Goal: Information Seeking & Learning: Learn about a topic

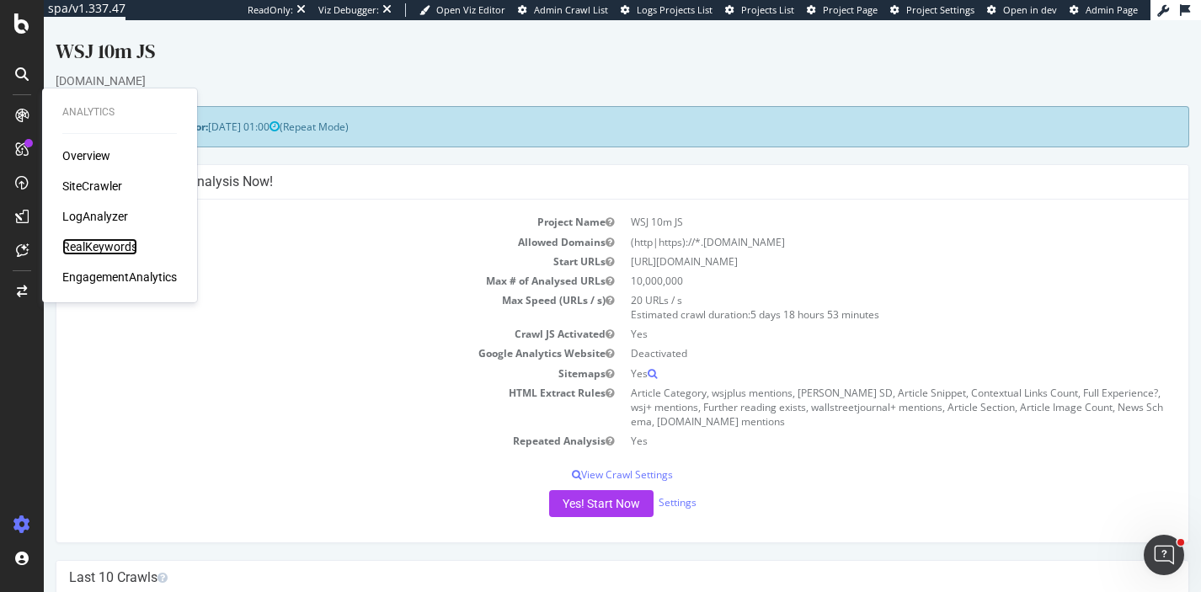
click at [114, 249] on div "RealKeywords" at bounding box center [99, 246] width 75 height 17
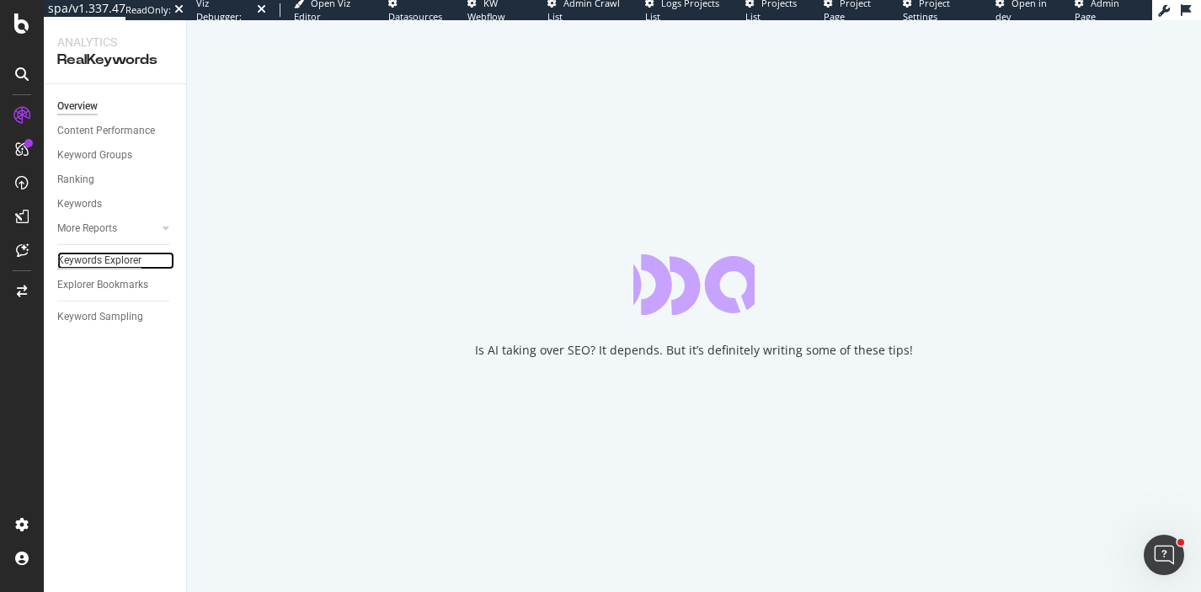
click at [124, 261] on div "Keywords Explorer" at bounding box center [99, 261] width 84 height 18
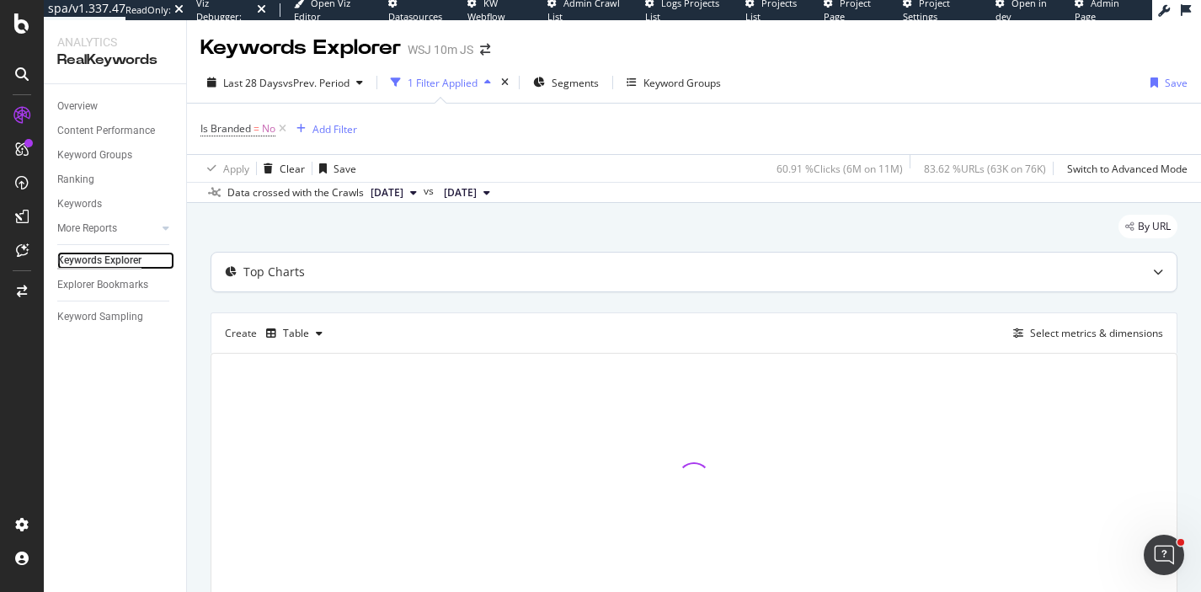
scroll to position [73, 0]
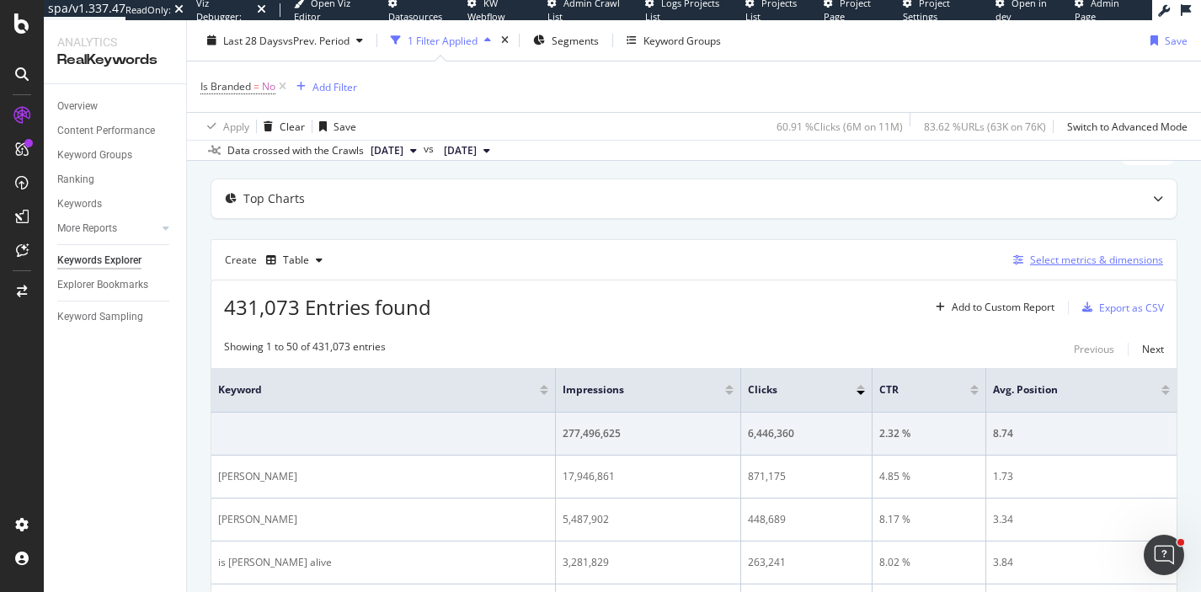
click at [1060, 264] on div "Select metrics & dimensions" at bounding box center [1096, 260] width 133 height 14
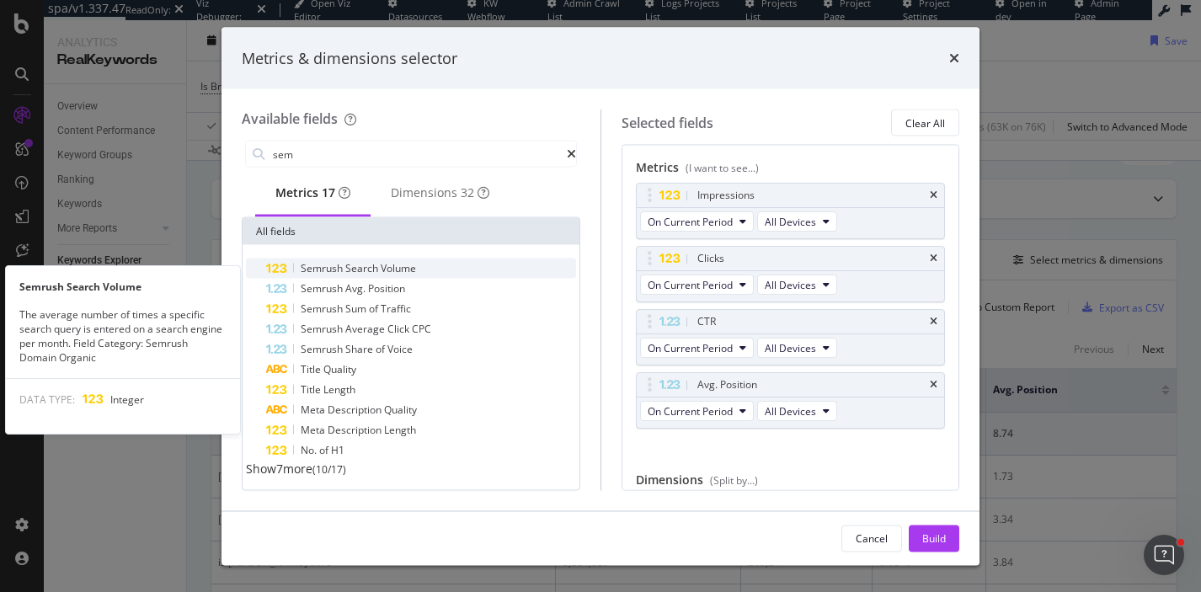
type input "sem"
click at [381, 271] on span "Search" at bounding box center [362, 268] width 35 height 14
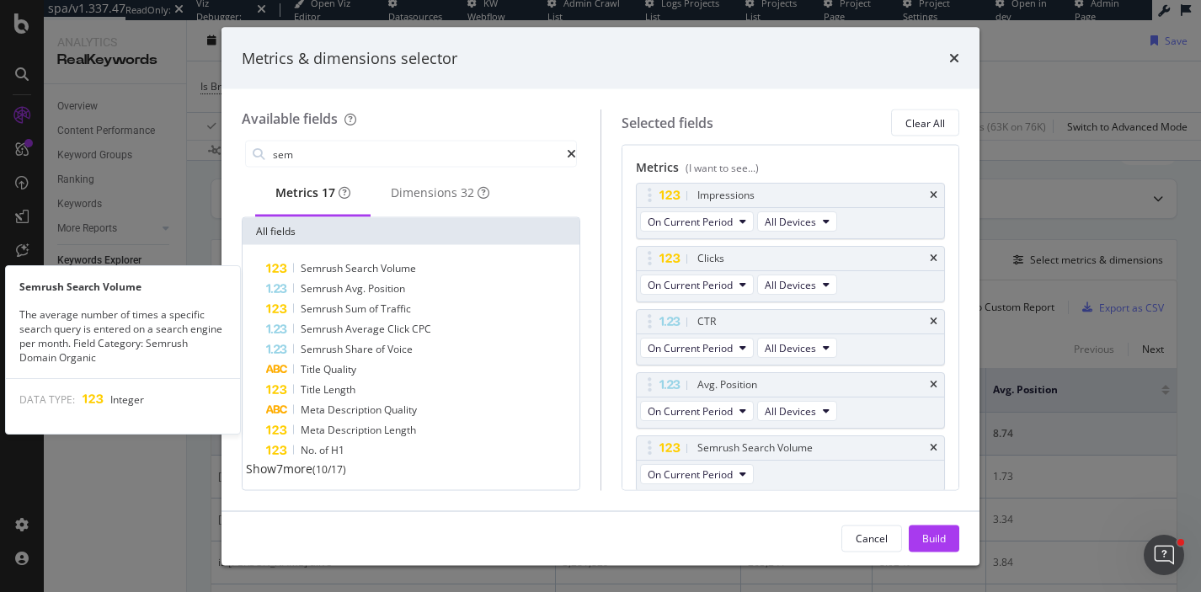
scroll to position [2, 0]
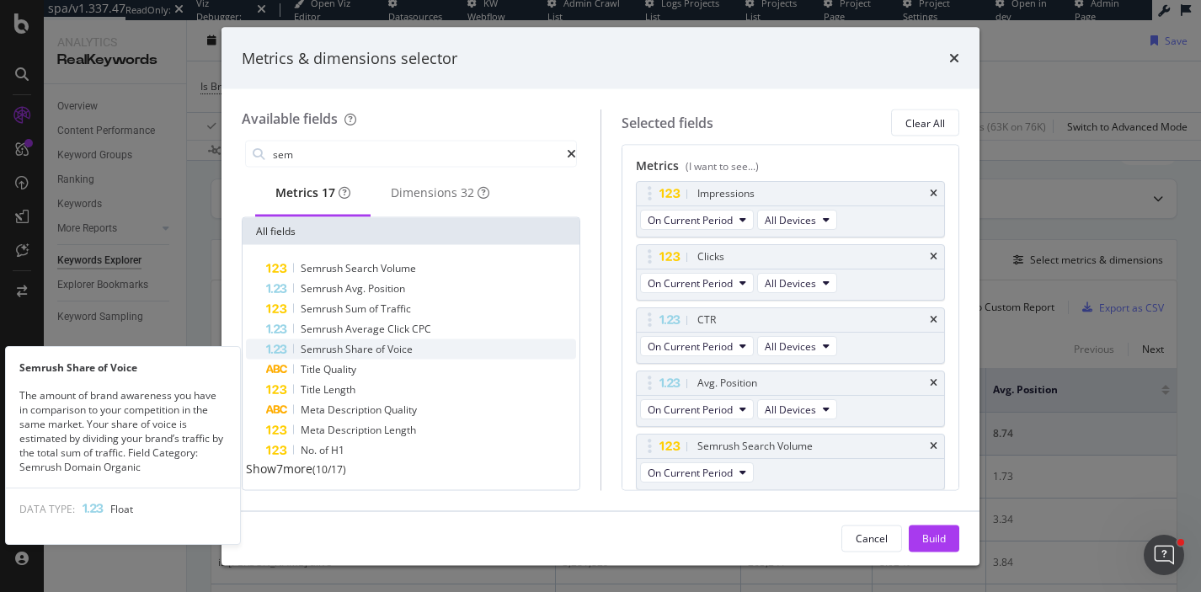
click at [418, 354] on div "Semrush Share of Voice" at bounding box center [421, 349] width 310 height 20
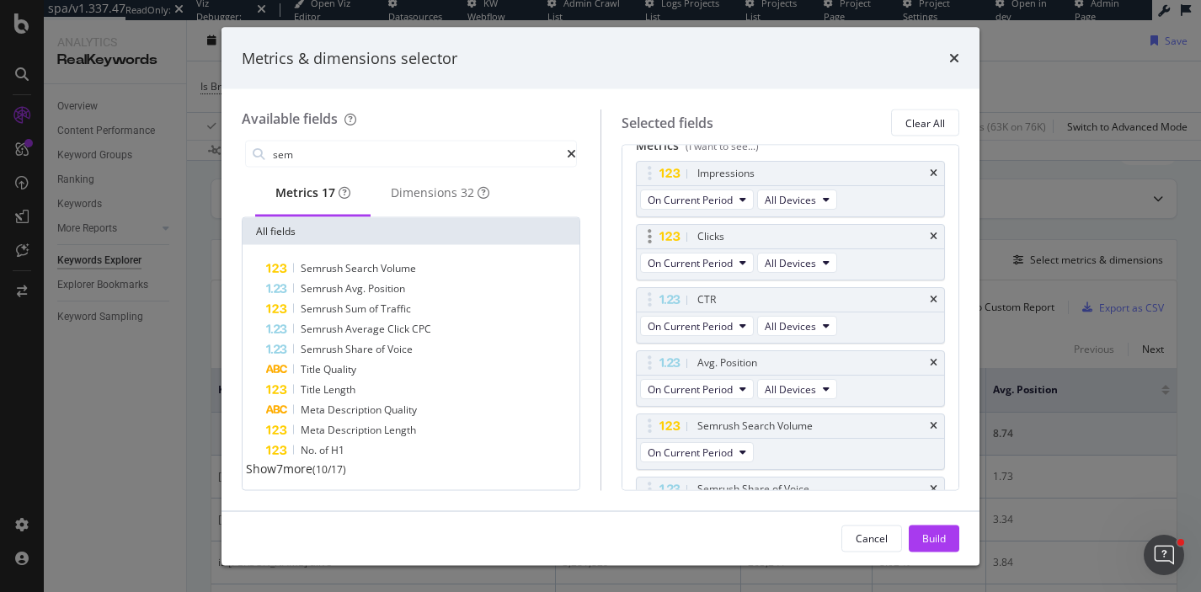
scroll to position [0, 0]
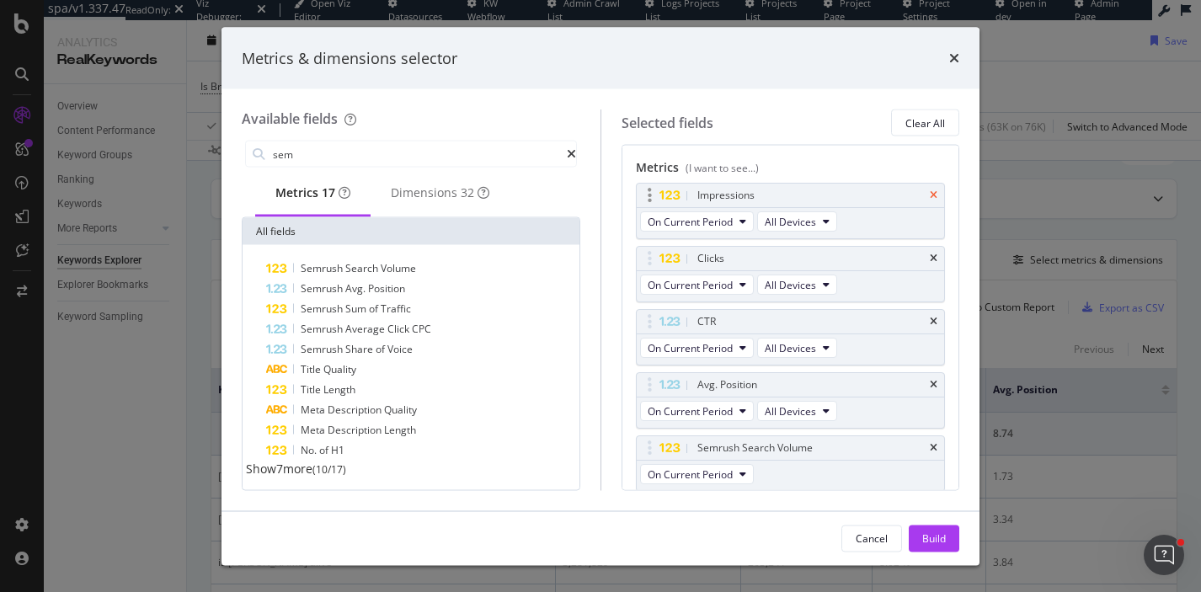
click at [936, 194] on icon "times" at bounding box center [934, 195] width 8 height 10
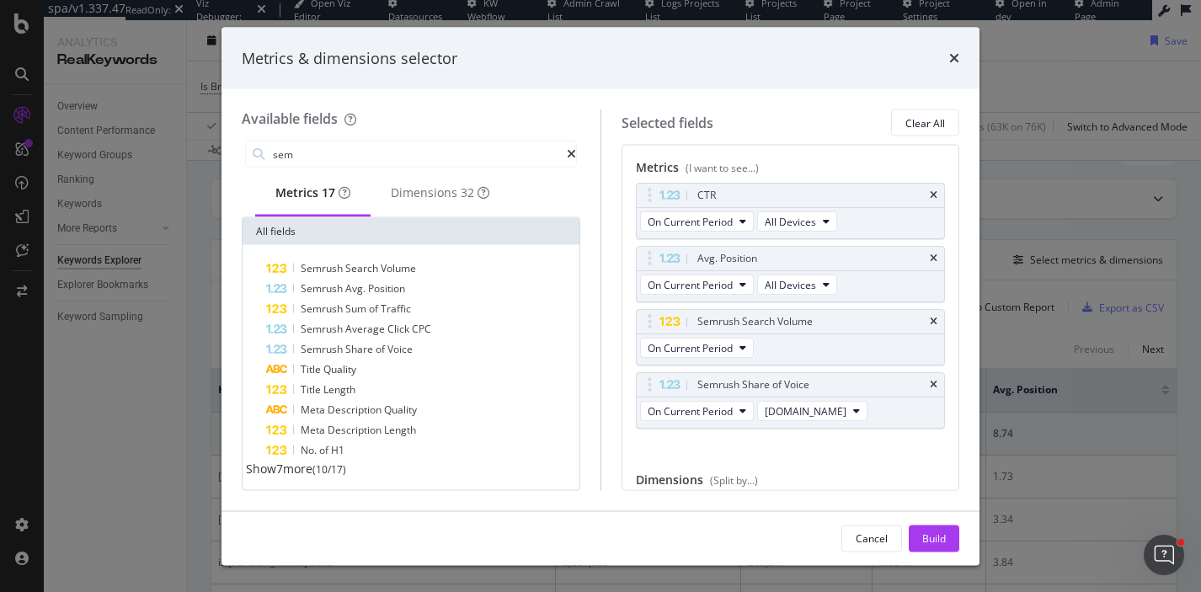
click at [936, 194] on icon "times" at bounding box center [934, 195] width 8 height 10
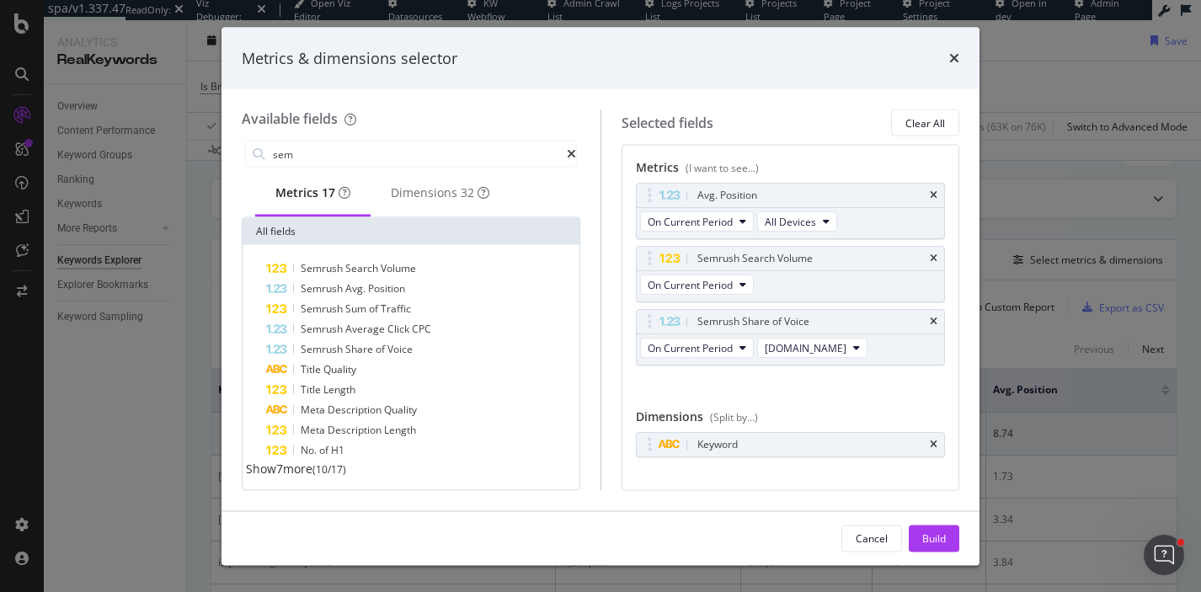
click at [936, 194] on icon "times" at bounding box center [934, 195] width 8 height 10
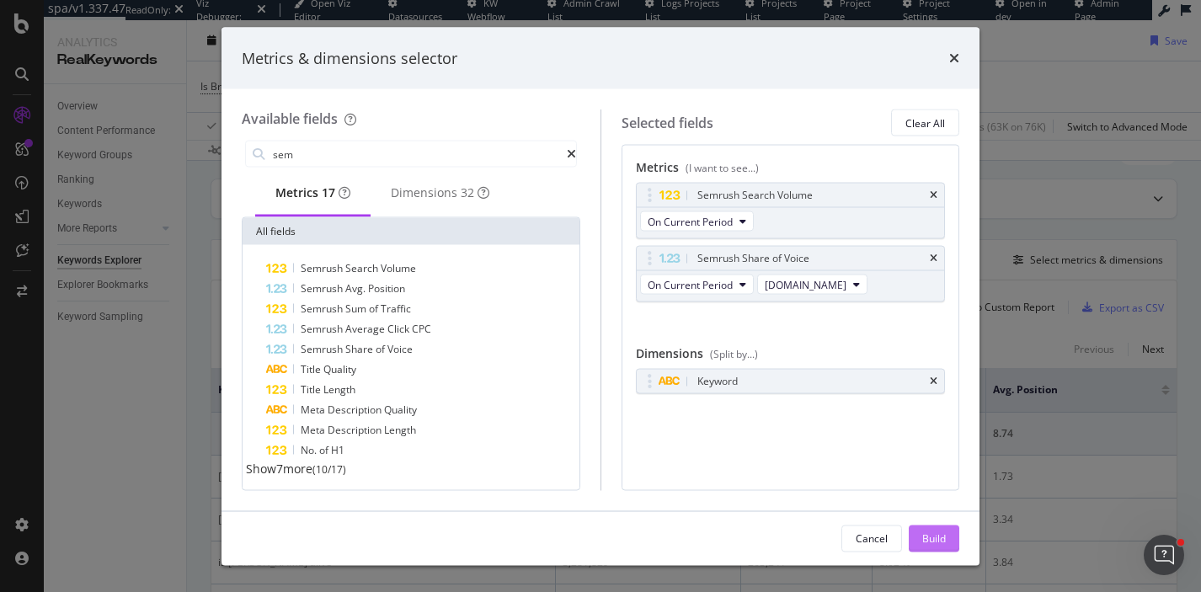
click at [937, 530] on div "Build" at bounding box center [934, 537] width 24 height 25
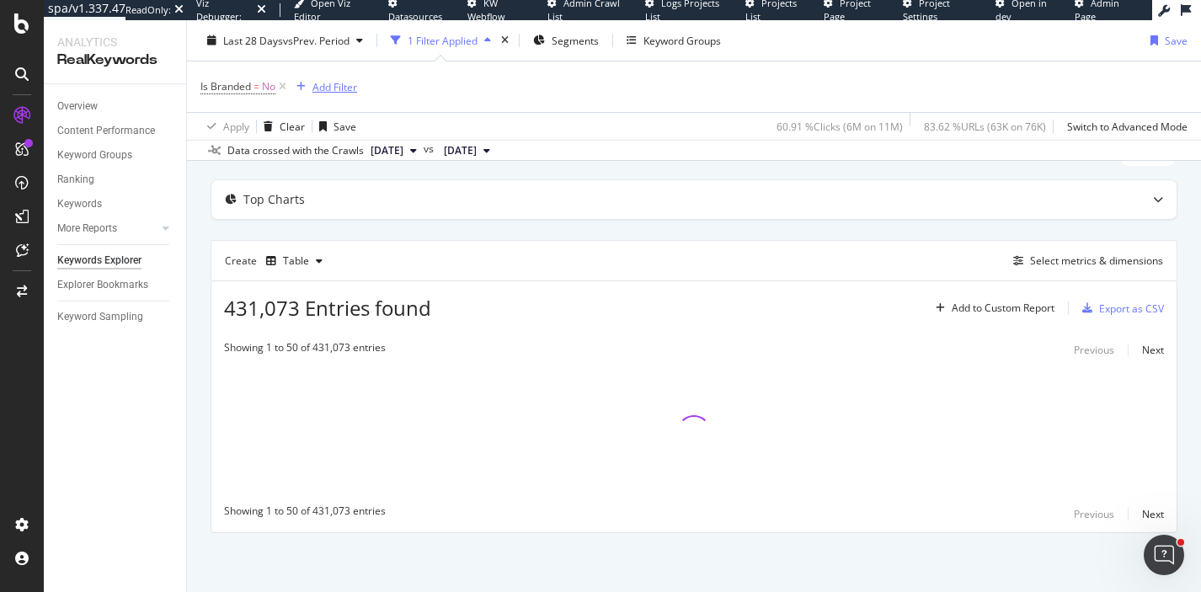
click at [332, 93] on div "Add Filter" at bounding box center [334, 86] width 45 height 14
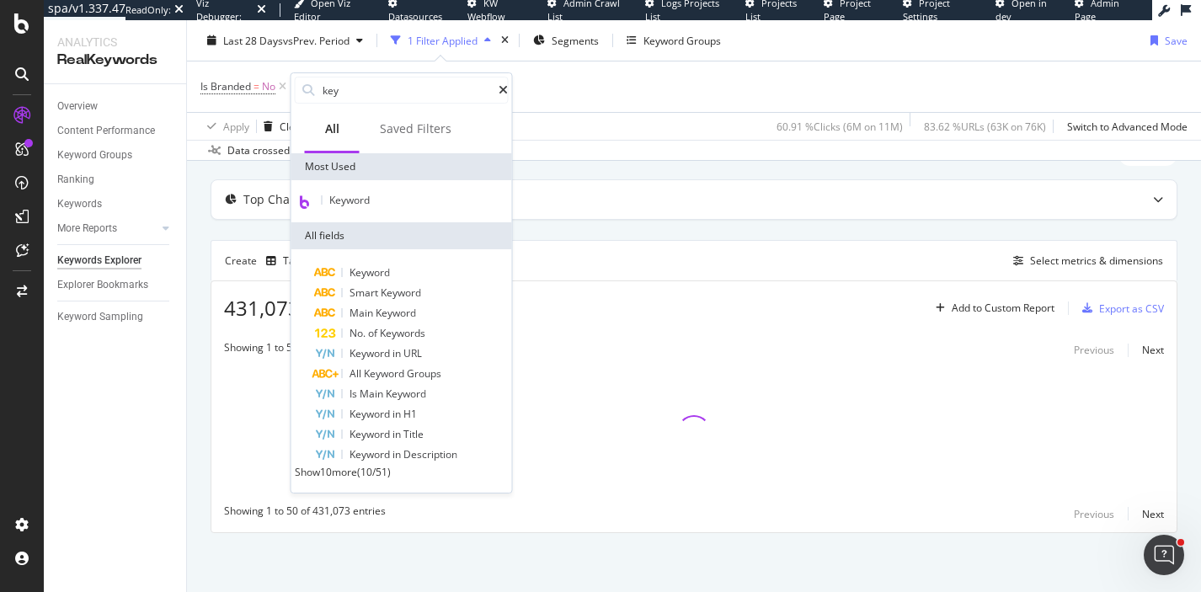
type input "key"
click at [349, 199] on span "Keyword" at bounding box center [349, 200] width 40 height 14
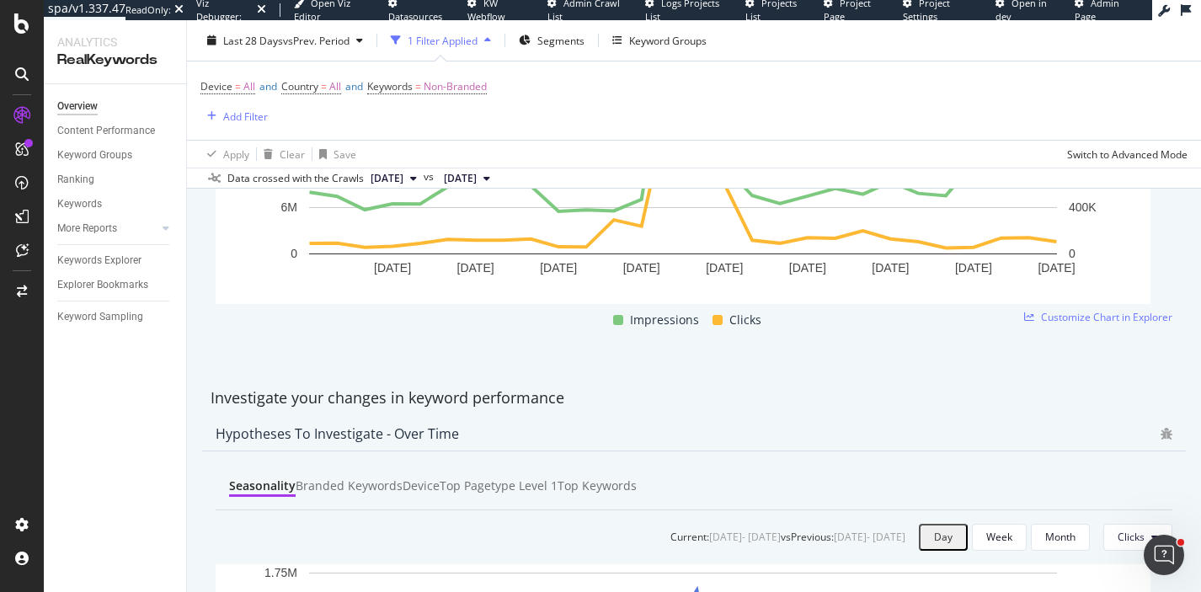
scroll to position [426, 0]
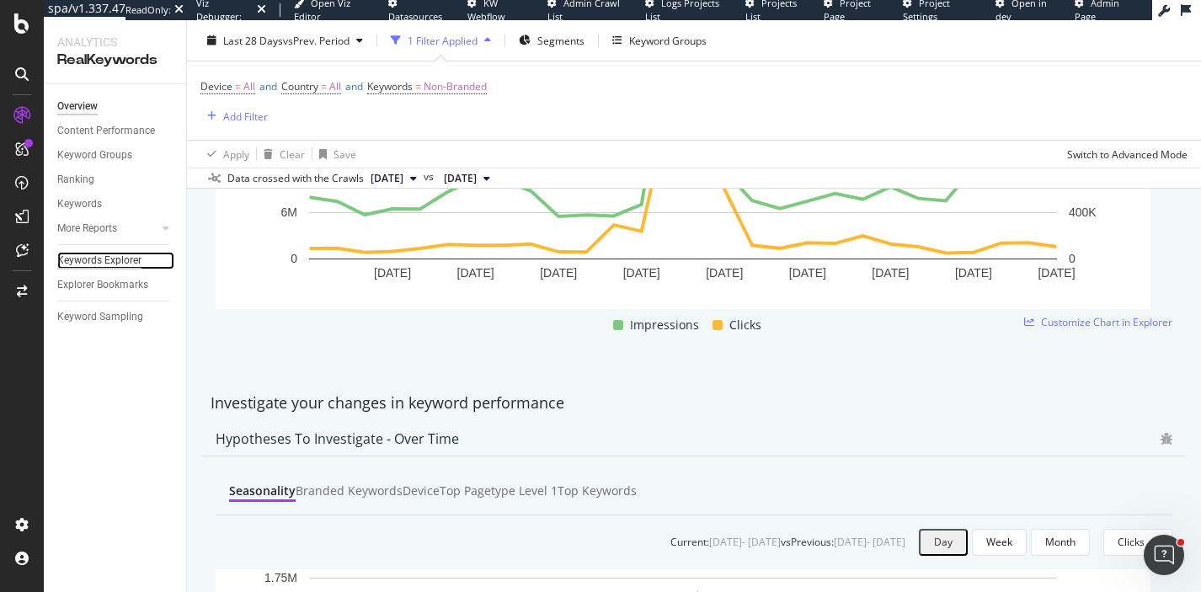
click at [131, 256] on div "Keywords Explorer" at bounding box center [99, 261] width 84 height 18
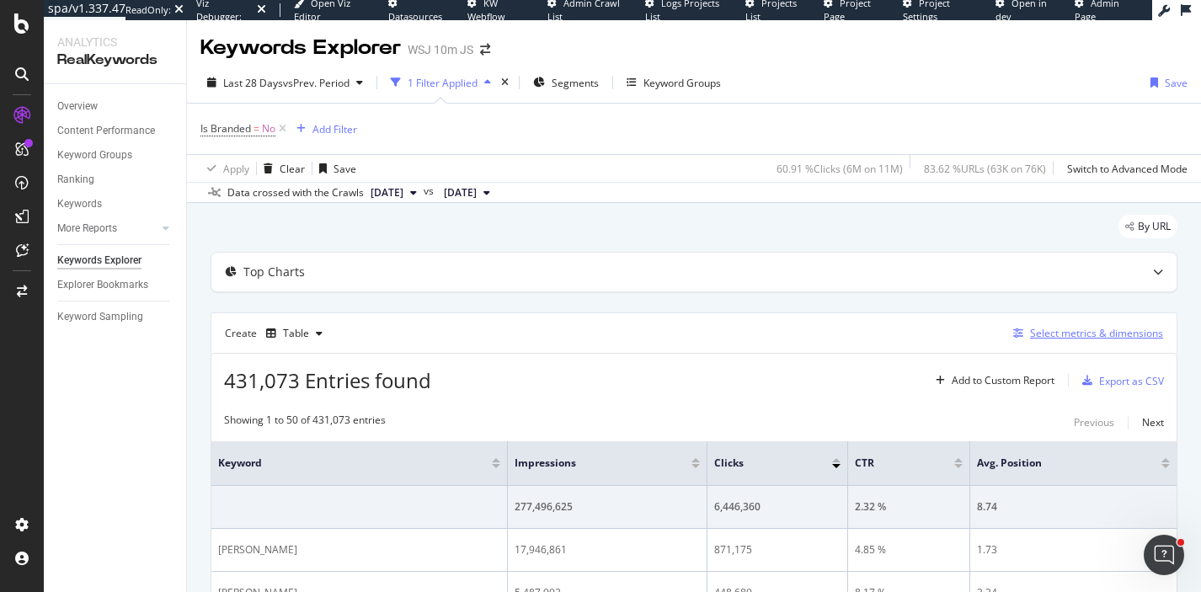
click at [1084, 324] on div "Select metrics & dimensions" at bounding box center [1084, 333] width 157 height 19
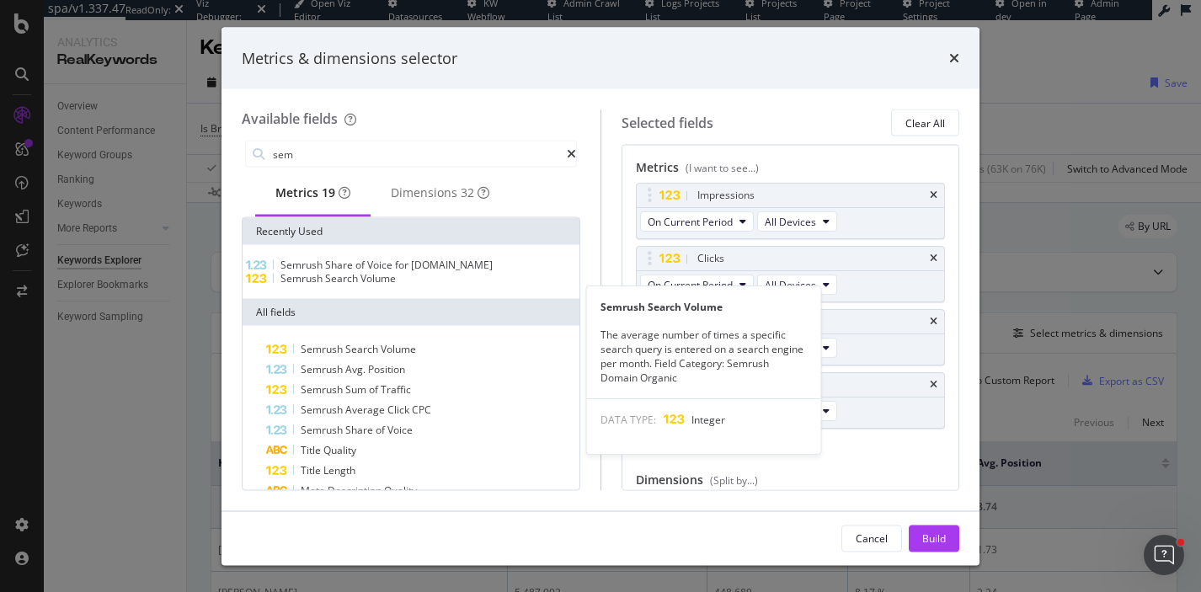
type input "sem"
click at [380, 285] on span "Volume" at bounding box center [377, 278] width 35 height 14
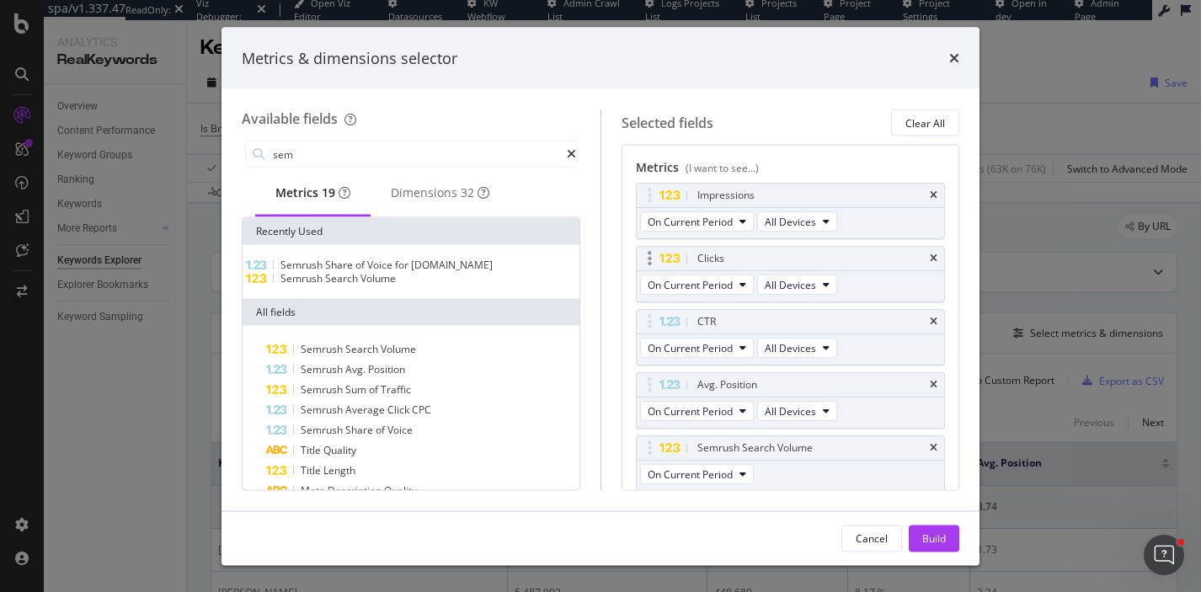
scroll to position [2, 0]
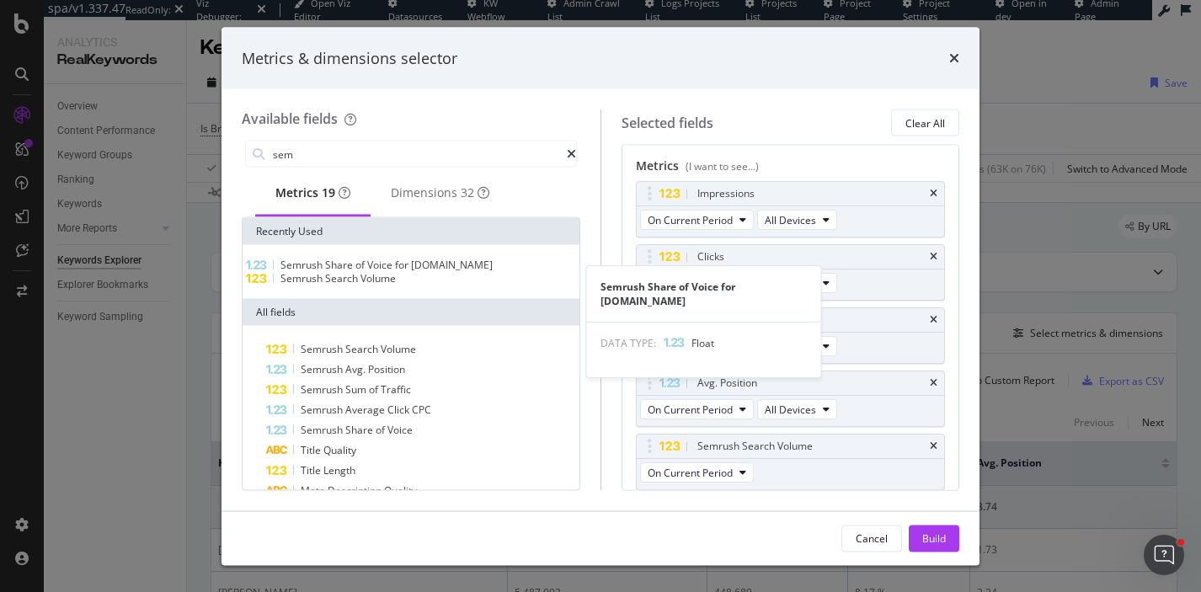
click at [436, 272] on span "[DOMAIN_NAME]" at bounding box center [452, 265] width 82 height 14
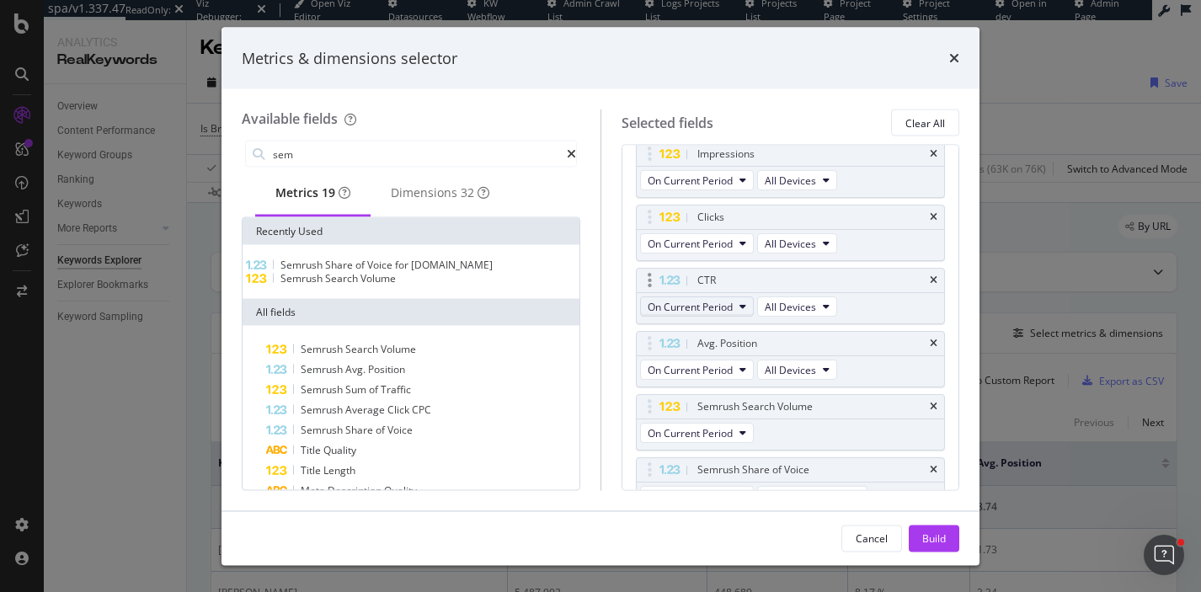
scroll to position [65, 0]
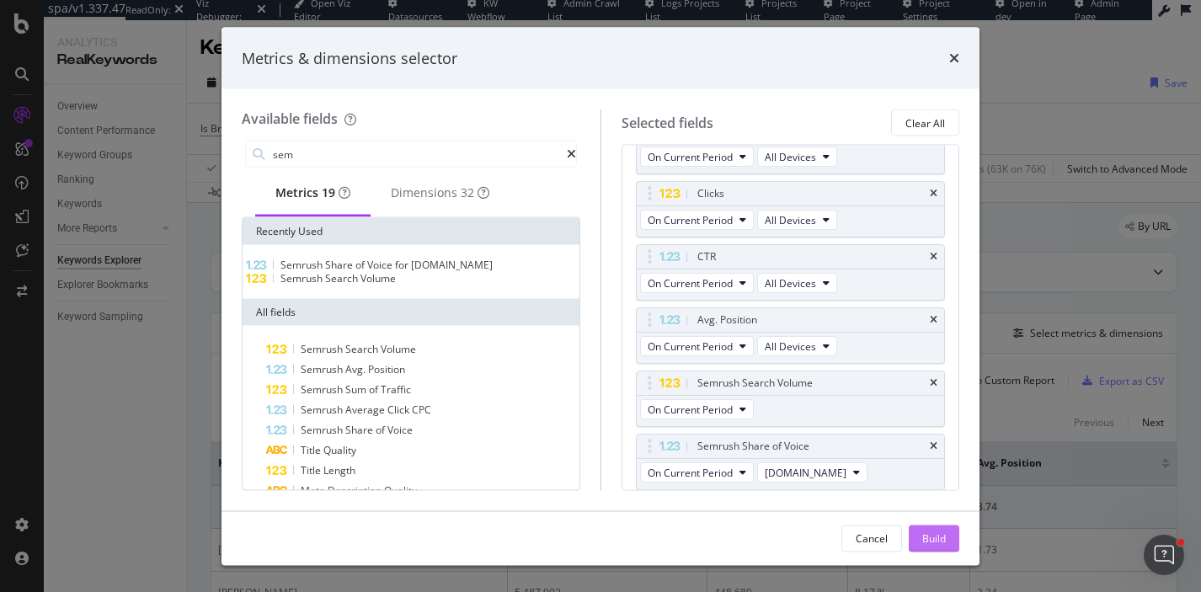
click at [935, 529] on div "Build" at bounding box center [934, 537] width 24 height 25
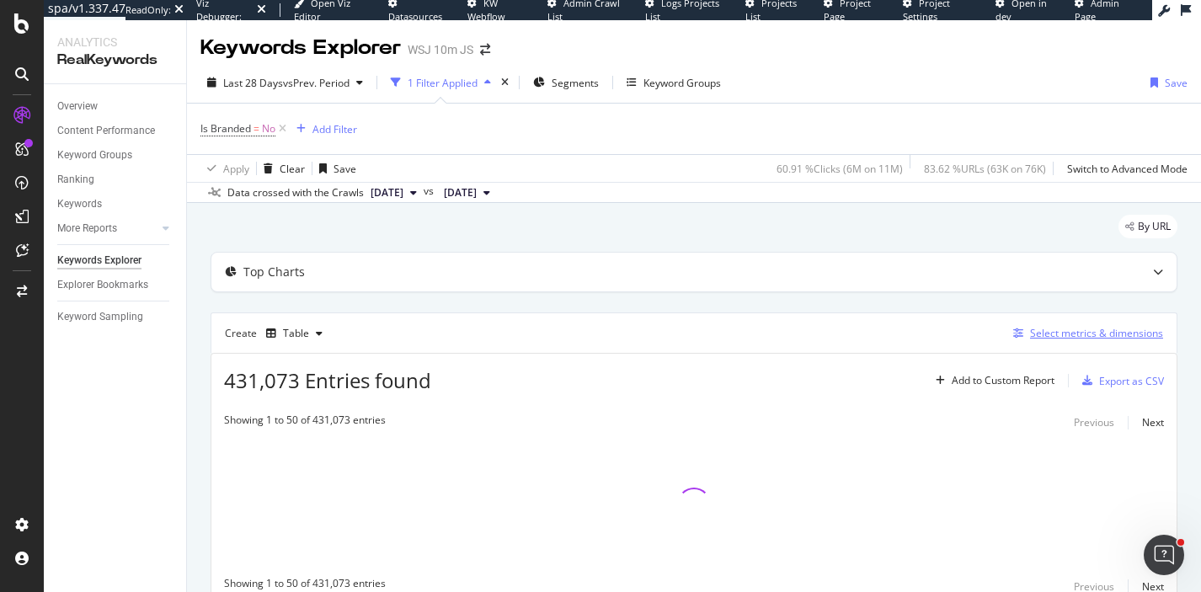
click at [1069, 328] on div "Select metrics & dimensions" at bounding box center [1096, 333] width 133 height 14
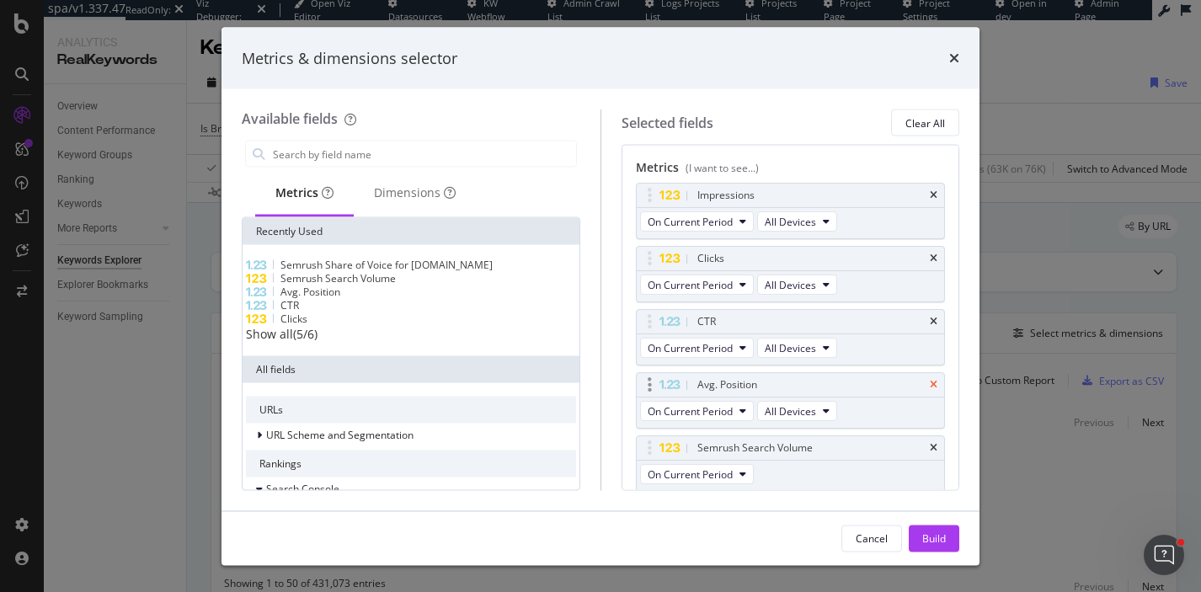
click at [935, 388] on icon "times" at bounding box center [934, 385] width 8 height 10
click at [938, 541] on div "Build" at bounding box center [934, 537] width 24 height 14
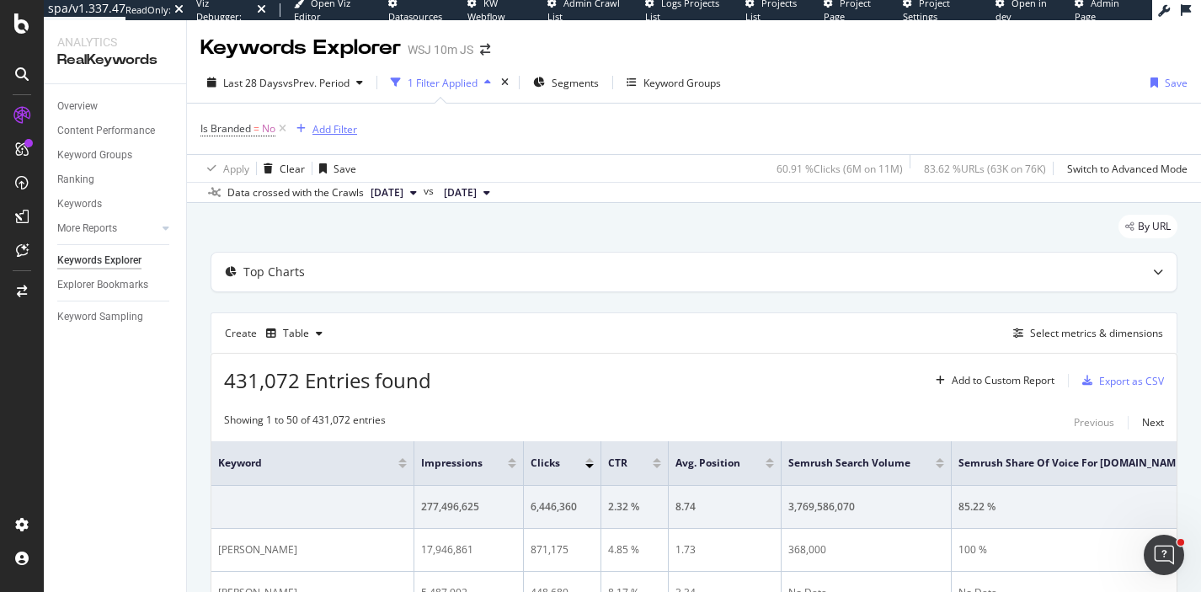
click at [343, 137] on div "Add Filter" at bounding box center [323, 129] width 67 height 19
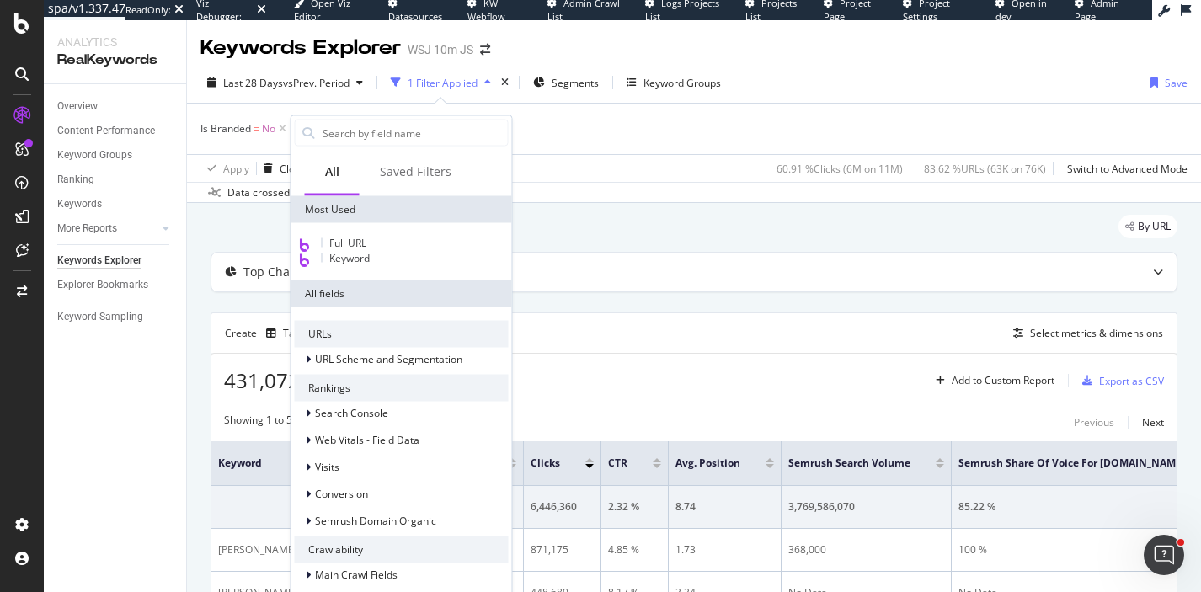
click at [738, 248] on div "By URL" at bounding box center [694, 233] width 967 height 37
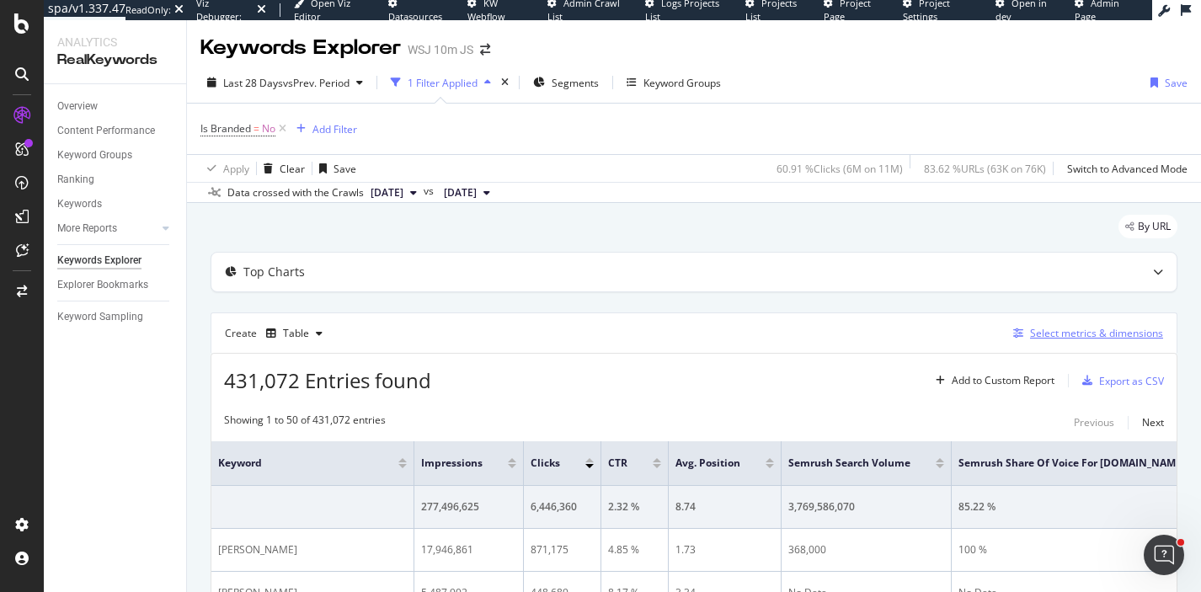
click at [1045, 341] on div "Select metrics & dimensions" at bounding box center [1084, 333] width 157 height 19
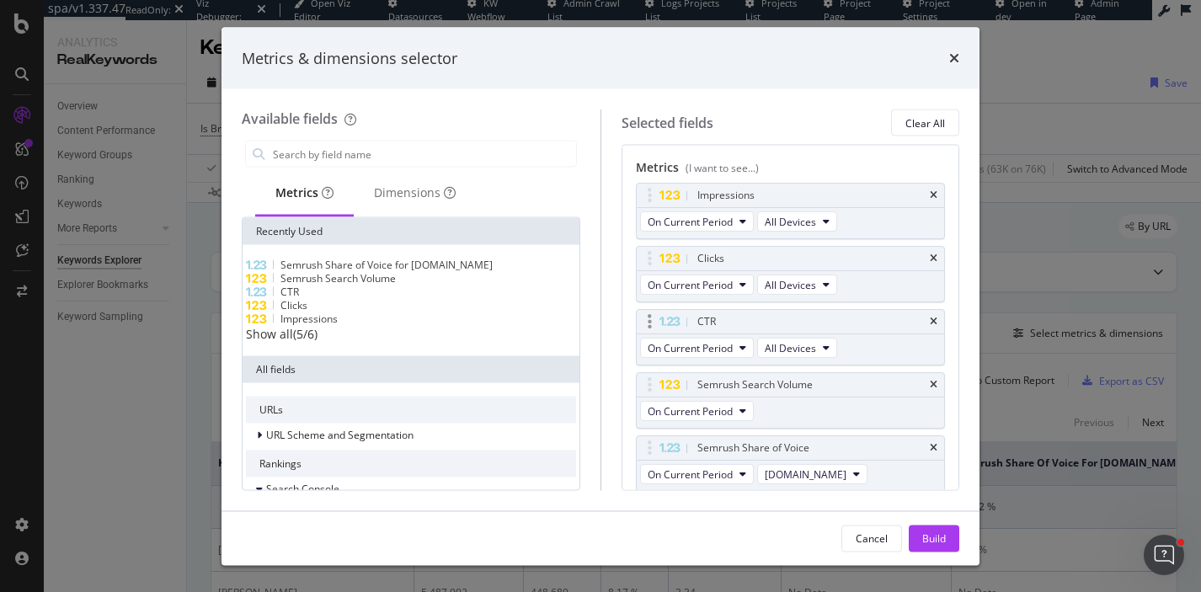
click at [938, 318] on div "CTR" at bounding box center [791, 322] width 308 height 24
click at [930, 317] on icon "times" at bounding box center [934, 322] width 8 height 10
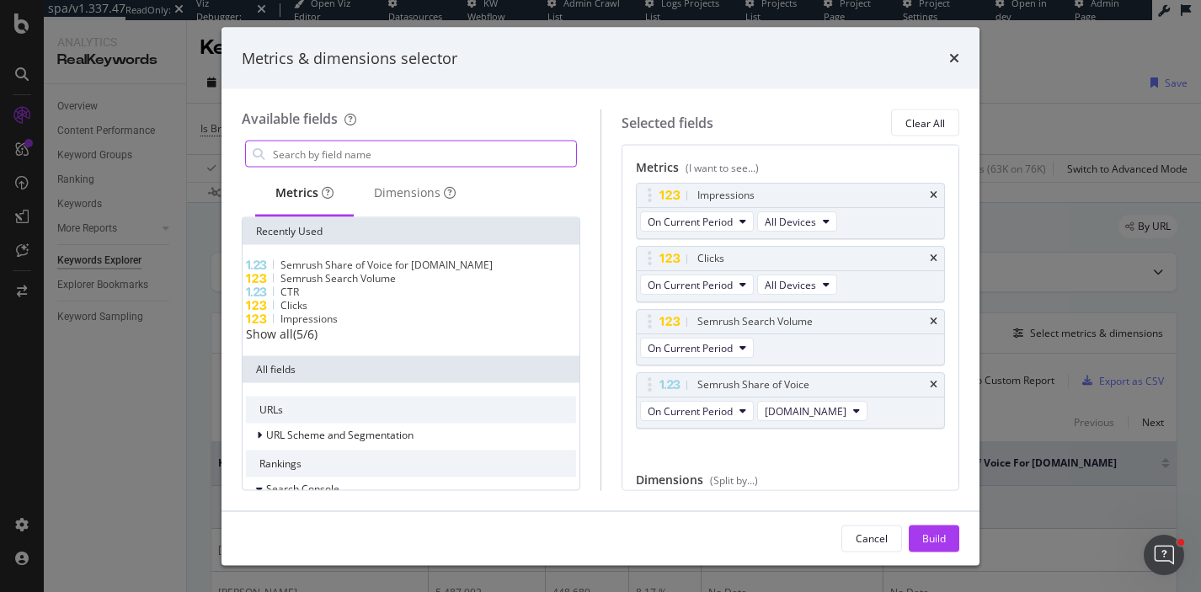
click at [364, 147] on input "modal" at bounding box center [423, 153] width 305 height 25
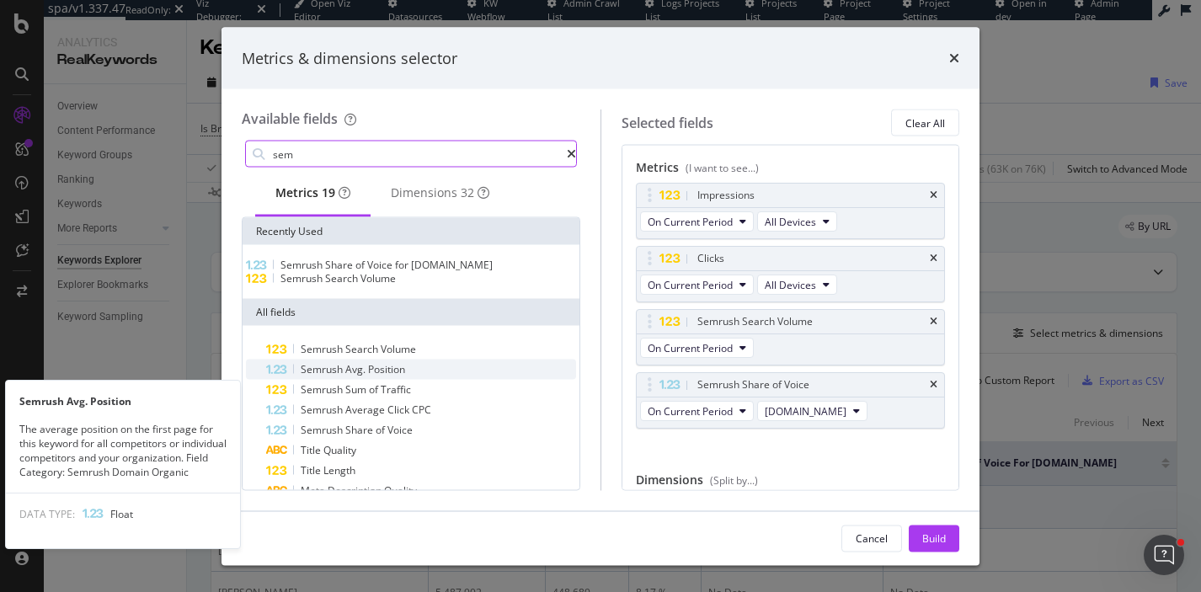
type input "sem"
click at [397, 376] on span "Position" at bounding box center [386, 369] width 37 height 14
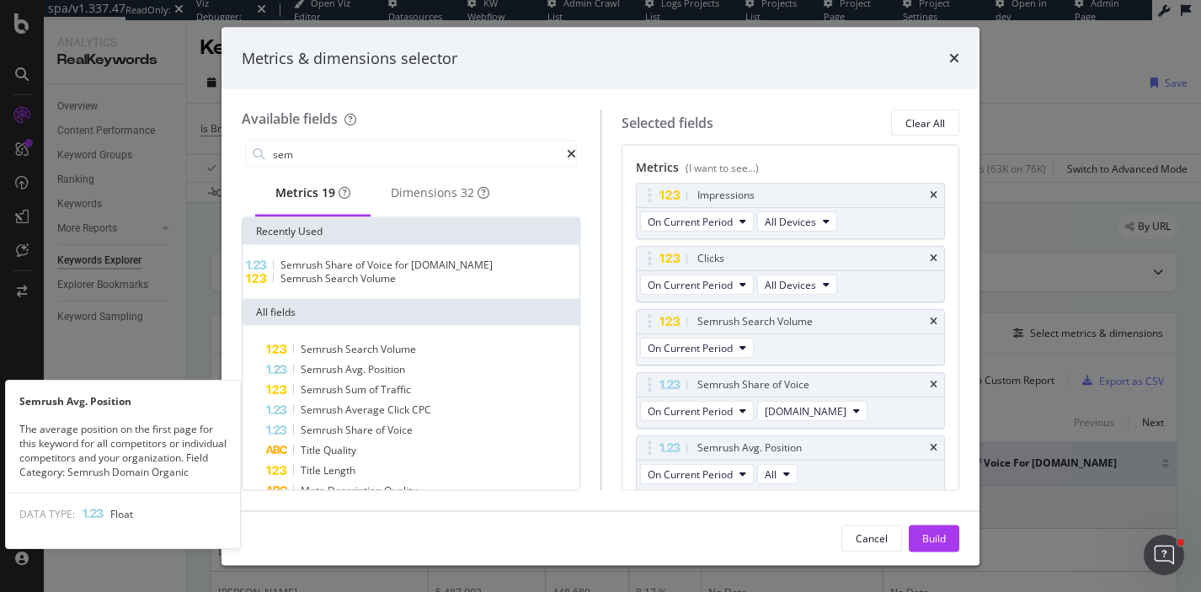
scroll to position [2, 0]
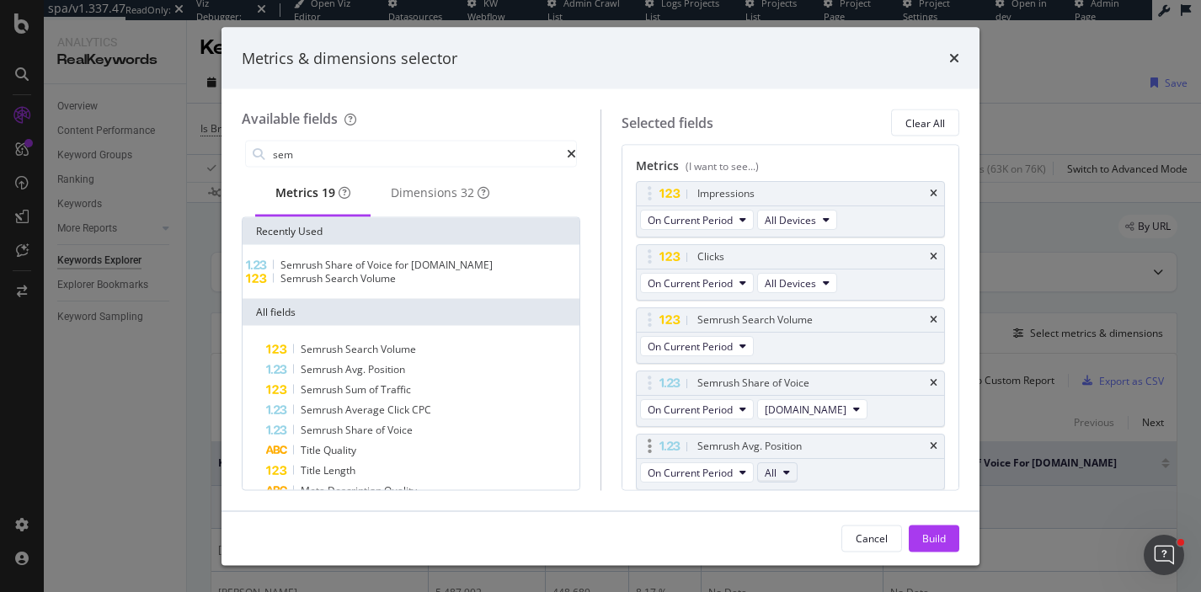
click at [778, 466] on button "All" at bounding box center [777, 472] width 40 height 20
click at [798, 388] on div "[DOMAIN_NAME]" at bounding box center [813, 377] width 109 height 24
click at [937, 541] on div "Build" at bounding box center [934, 537] width 24 height 14
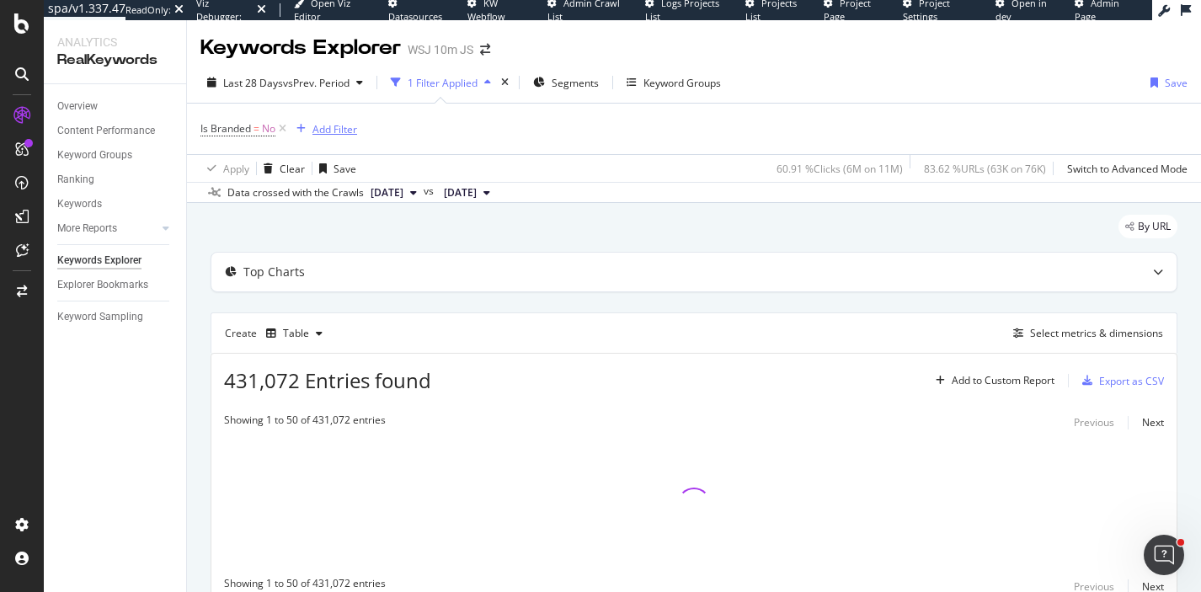
click at [325, 124] on div "Add Filter" at bounding box center [334, 129] width 45 height 14
click at [664, 168] on div "Apply Clear Save 60.91 % Clicks ( 6M on 11M ) 83.62 % URLs ( 63K on 76K ) Switc…" at bounding box center [694, 168] width 1014 height 28
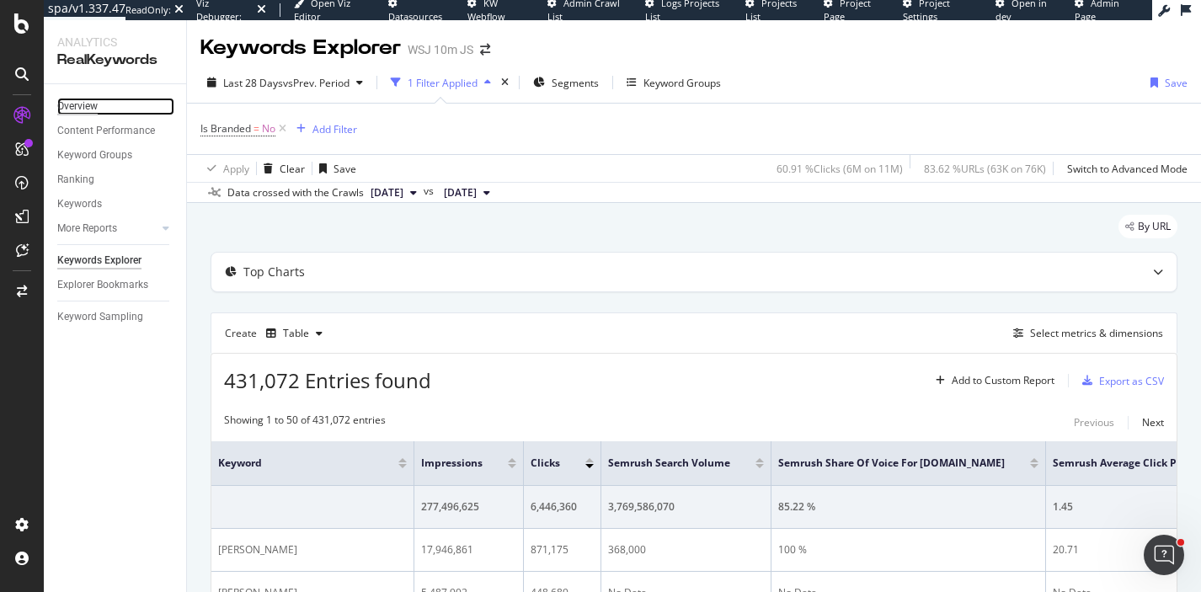
click at [93, 108] on div "Overview" at bounding box center [77, 107] width 40 height 18
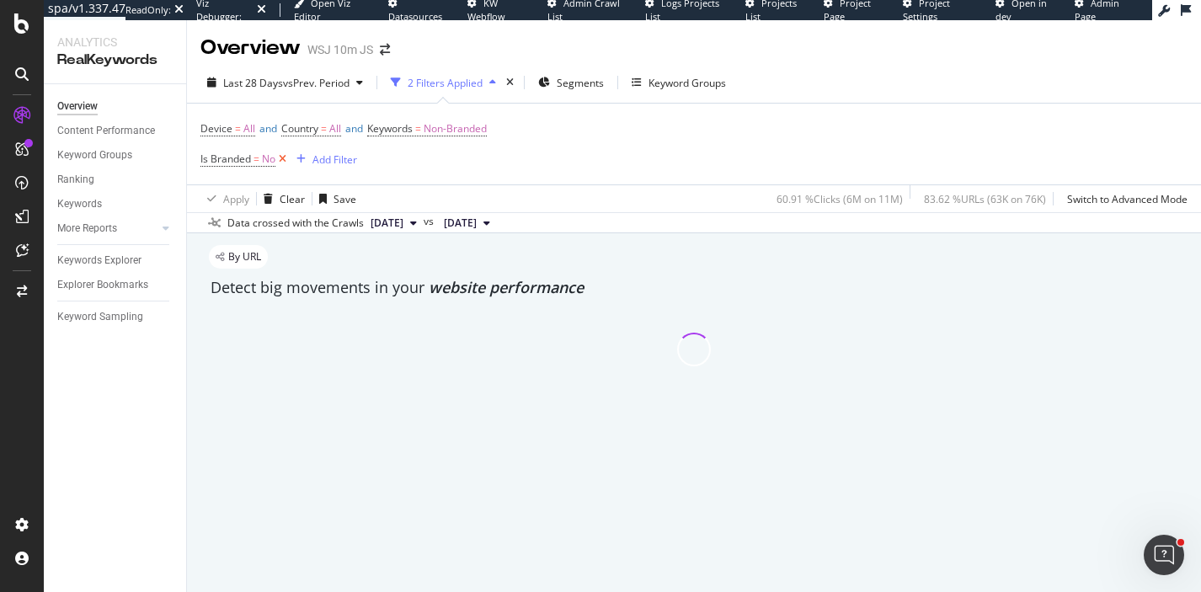
click at [284, 162] on icon at bounding box center [282, 159] width 14 height 17
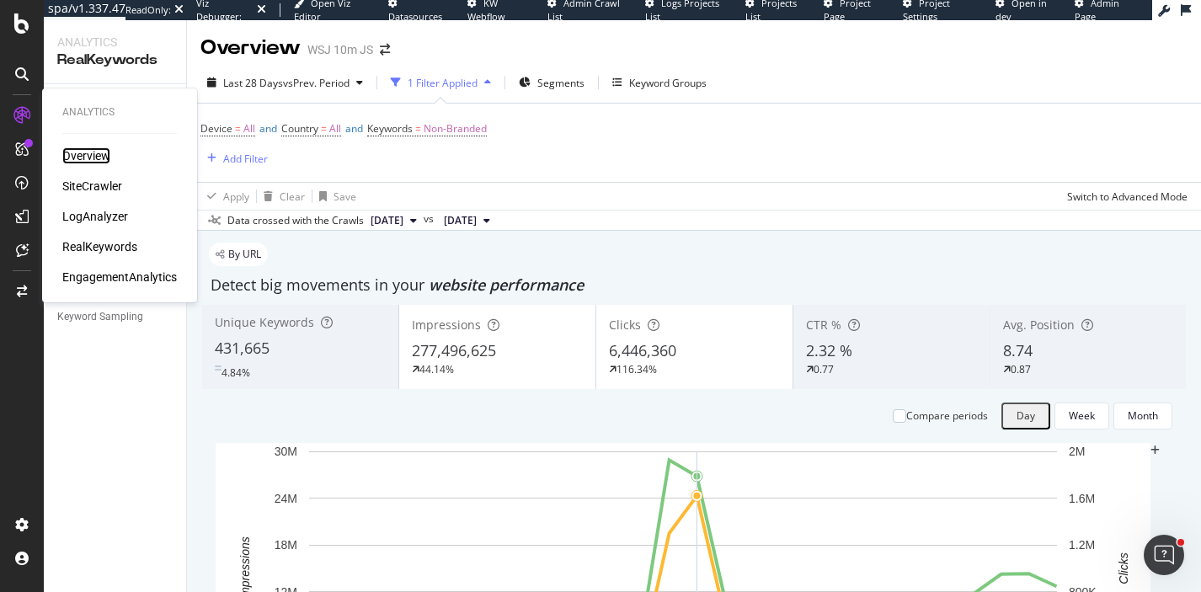
click at [93, 156] on div "Overview" at bounding box center [86, 155] width 48 height 17
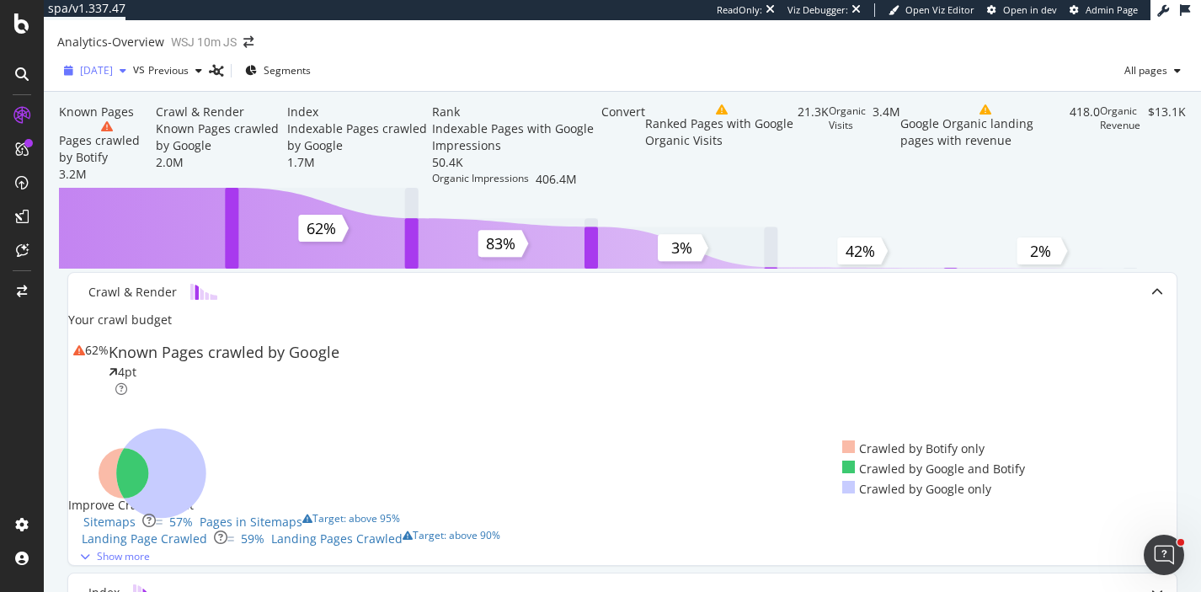
click at [113, 77] on span "[DATE]" at bounding box center [96, 70] width 33 height 14
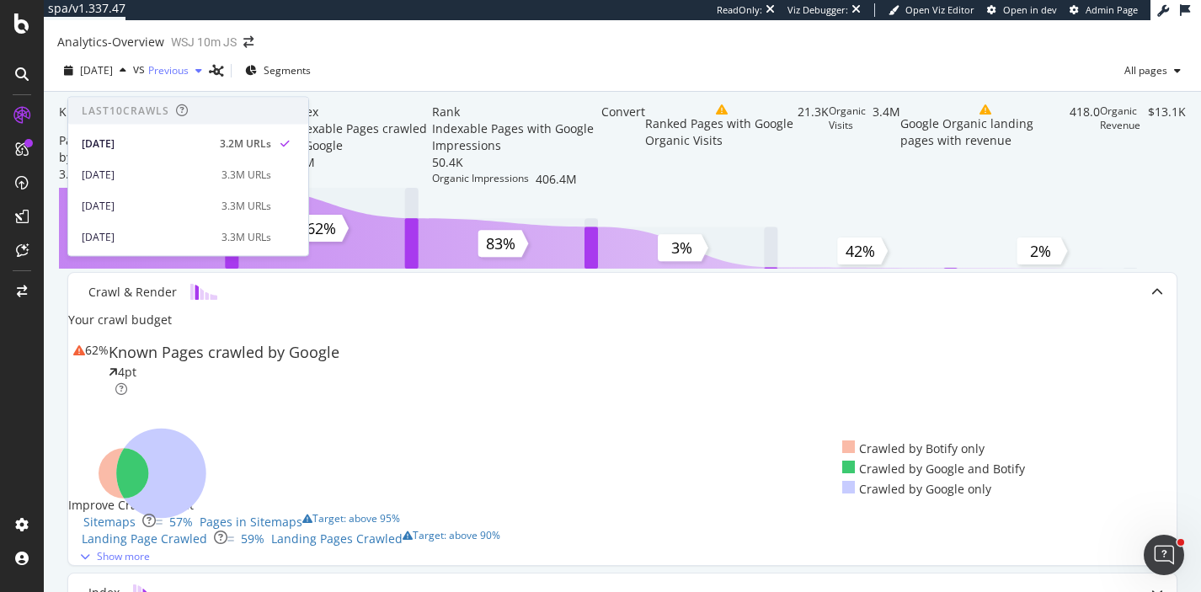
click at [186, 77] on span "Previous" at bounding box center [168, 70] width 40 height 14
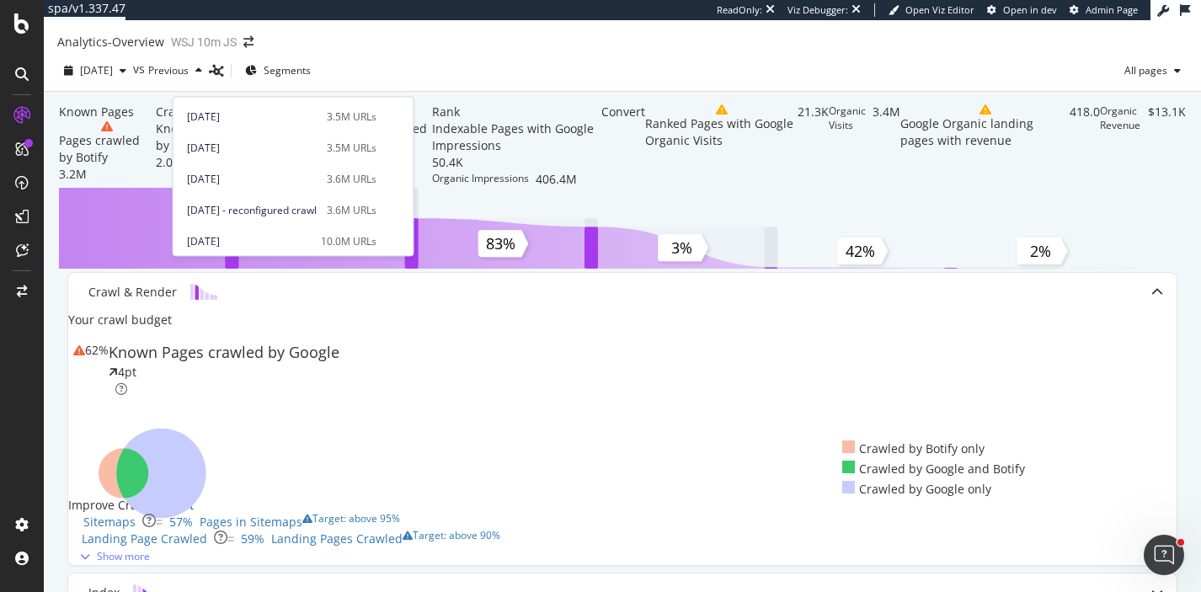
scroll to position [366, 0]
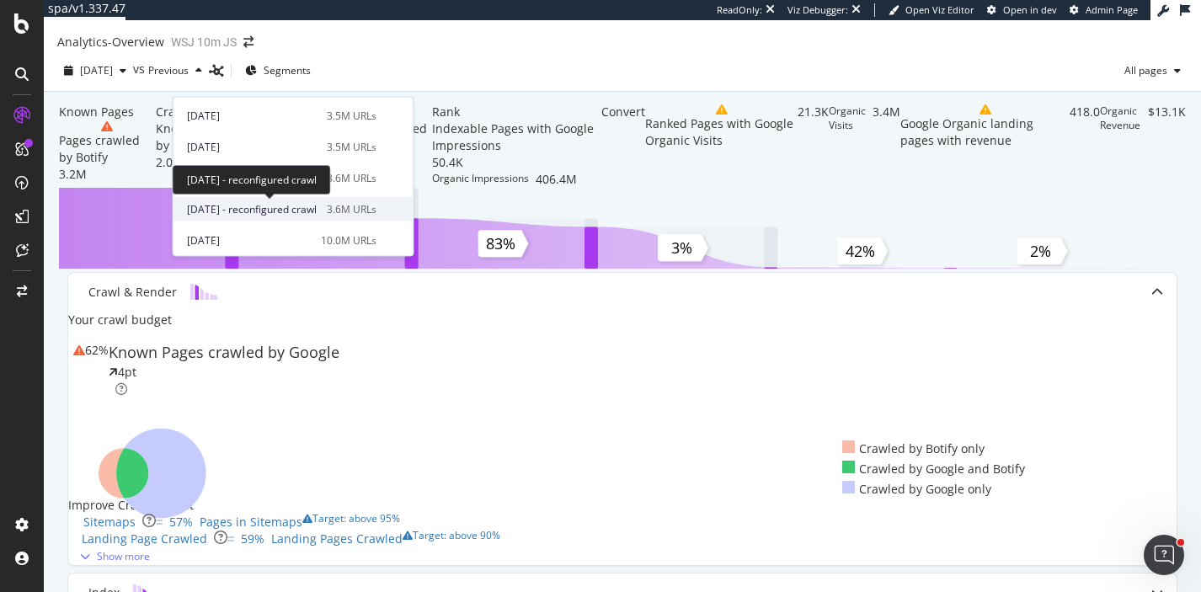
click at [287, 200] on div "[DATE] - reconfigured crawl 3.6M URLs" at bounding box center [293, 209] width 240 height 24
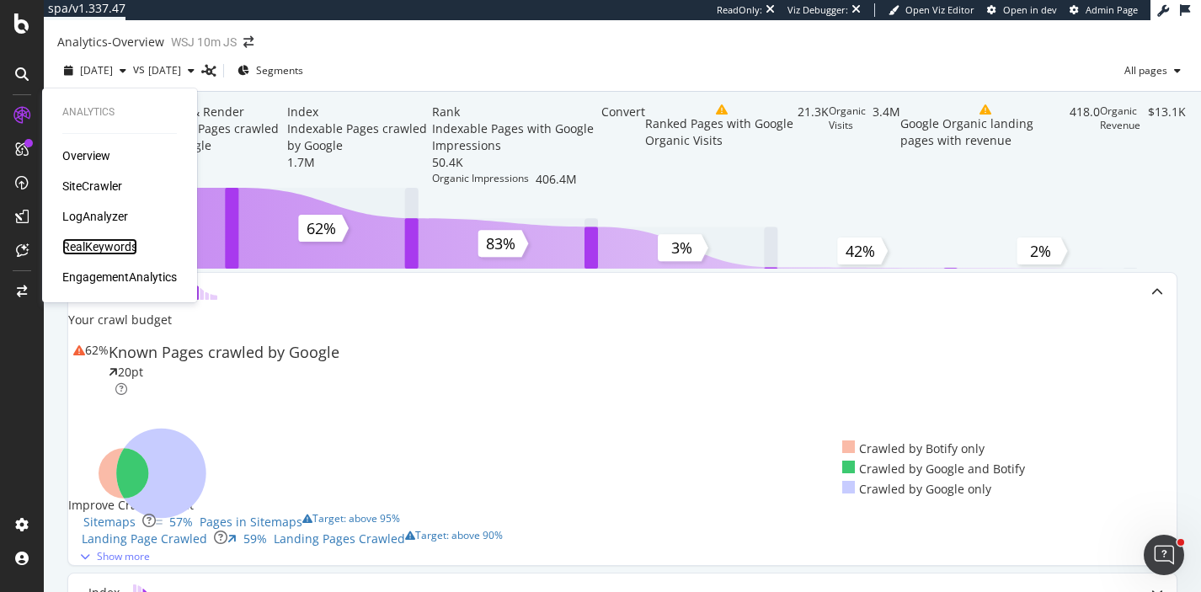
click at [112, 249] on div "RealKeywords" at bounding box center [99, 246] width 75 height 17
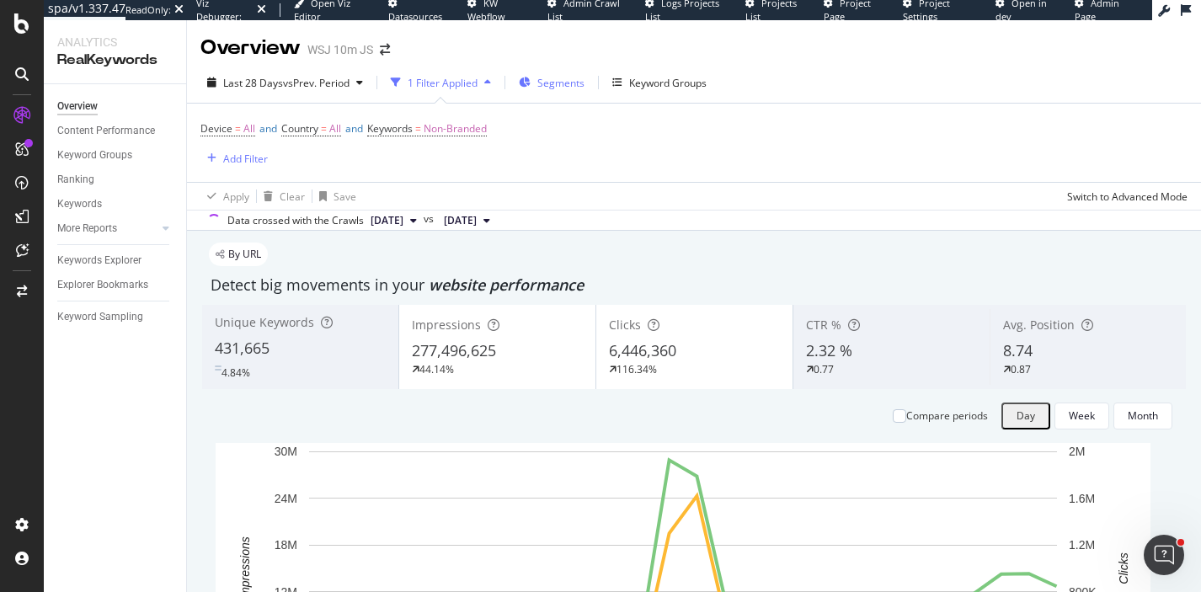
click at [570, 79] on span "Segments" at bounding box center [560, 83] width 47 height 14
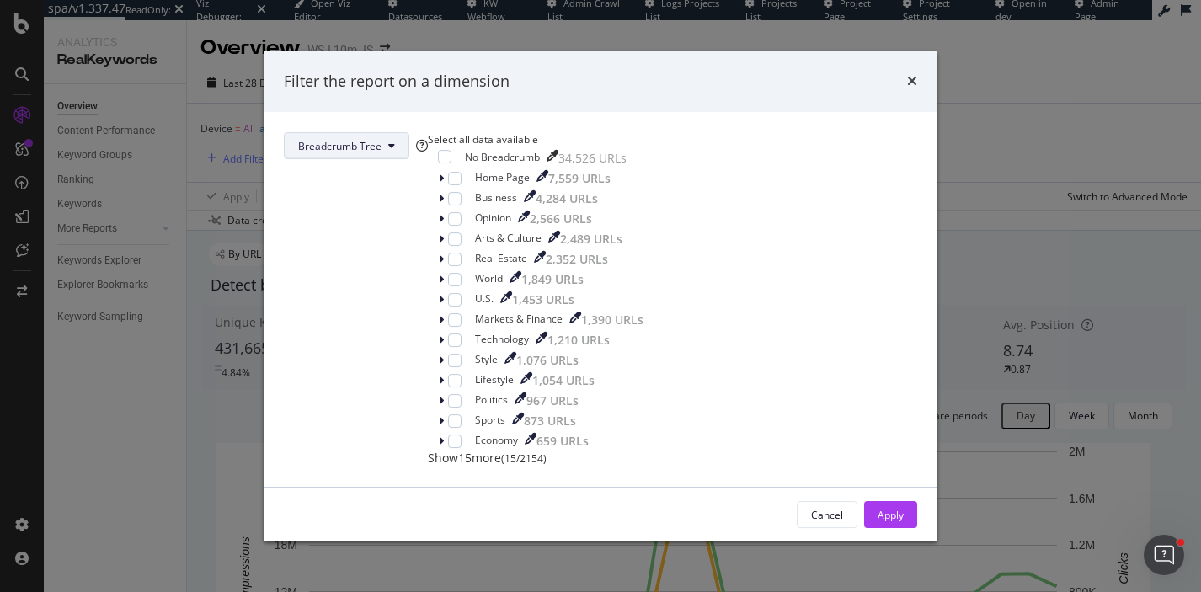
click at [409, 132] on button "Breadcrumb Tree" at bounding box center [346, 145] width 125 height 27
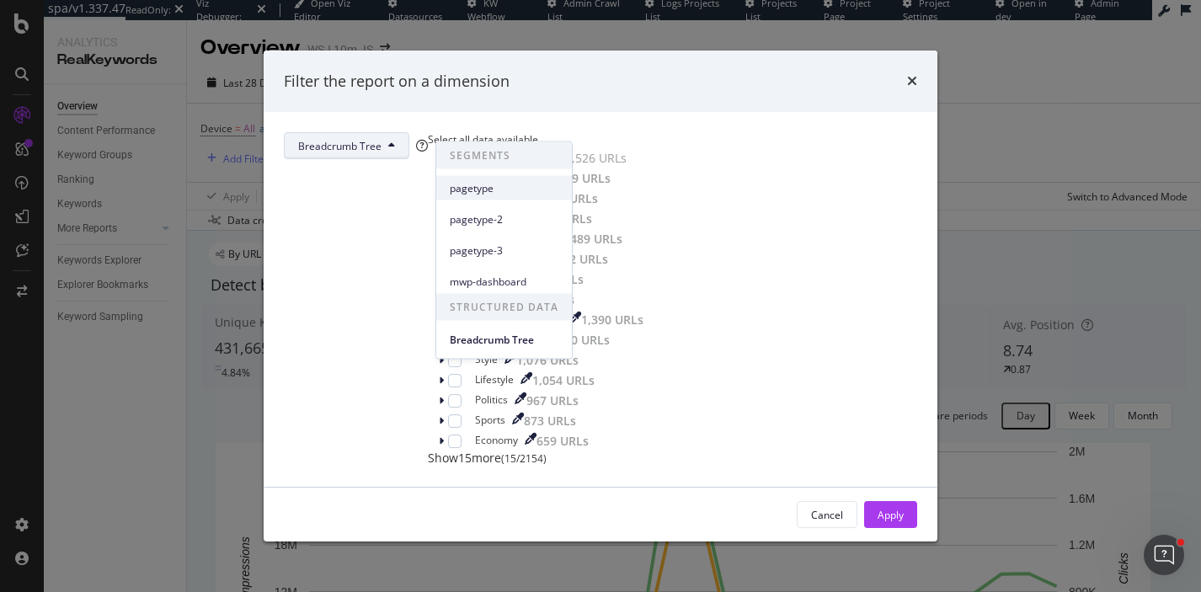
click at [523, 183] on span "pagetype" at bounding box center [504, 187] width 109 height 15
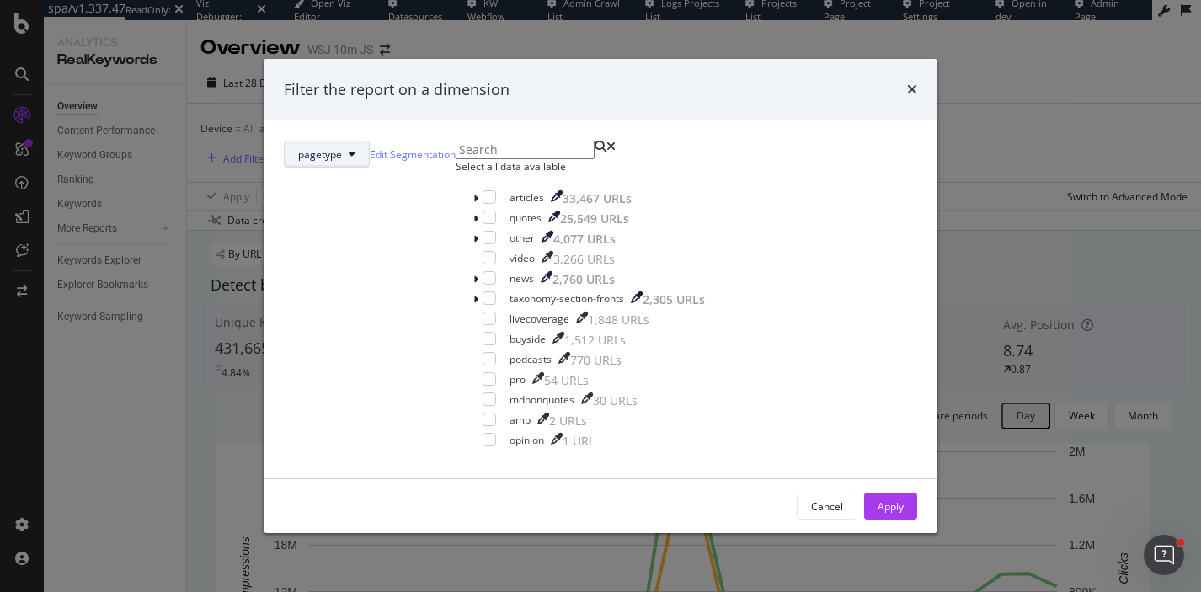
click at [342, 147] on span "pagetype" at bounding box center [320, 154] width 44 height 14
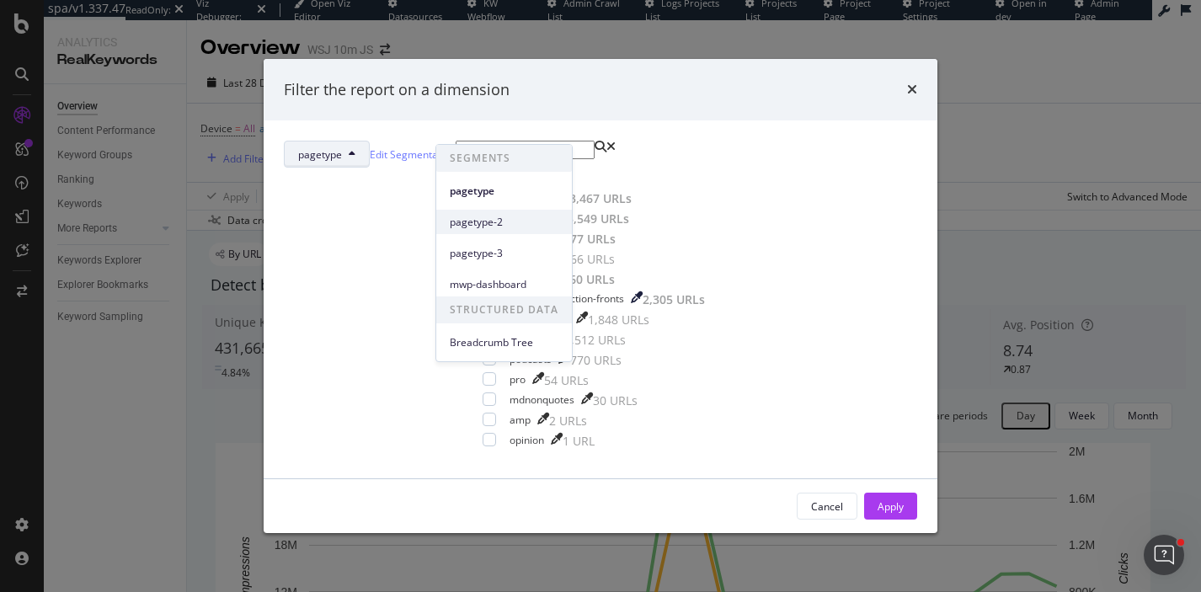
click at [494, 210] on div "pagetype-2" at bounding box center [504, 222] width 136 height 24
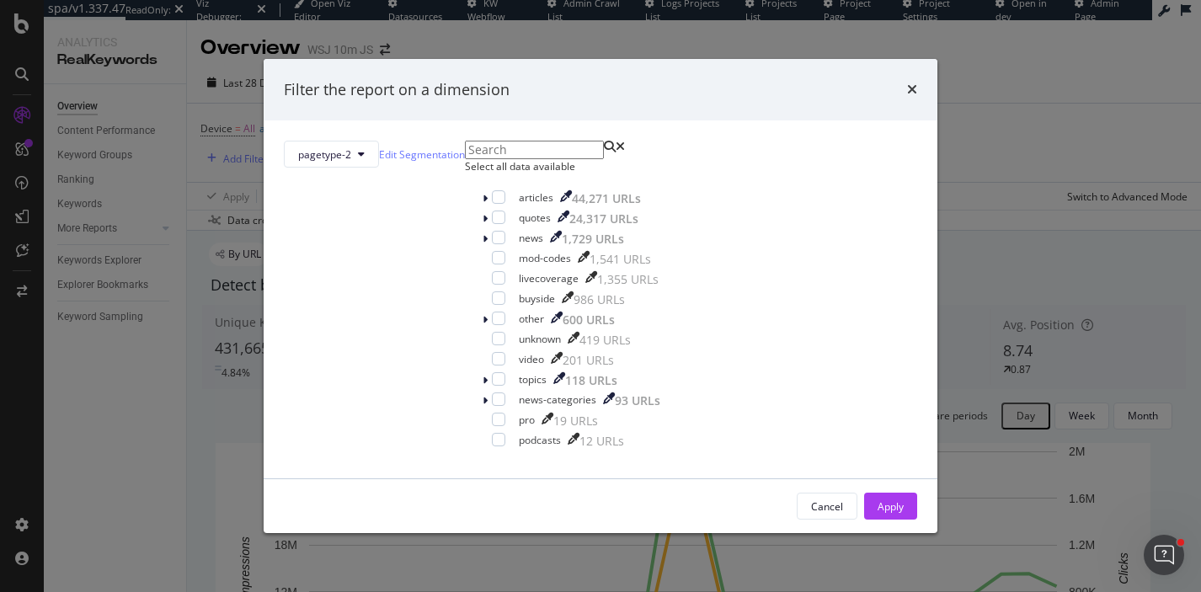
click at [478, 173] on div "Select all data available" at bounding box center [571, 166] width 212 height 14
click at [495, 282] on icon "modal" at bounding box center [499, 278] width 8 height 8
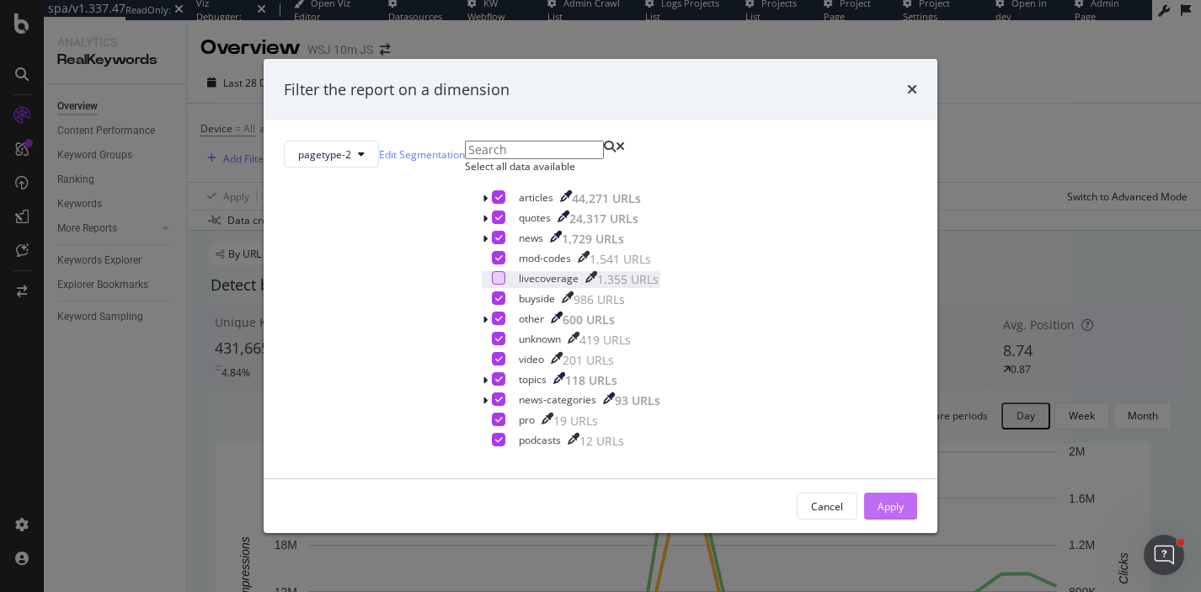
click at [877, 514] on div "Apply" at bounding box center [890, 506] width 26 height 14
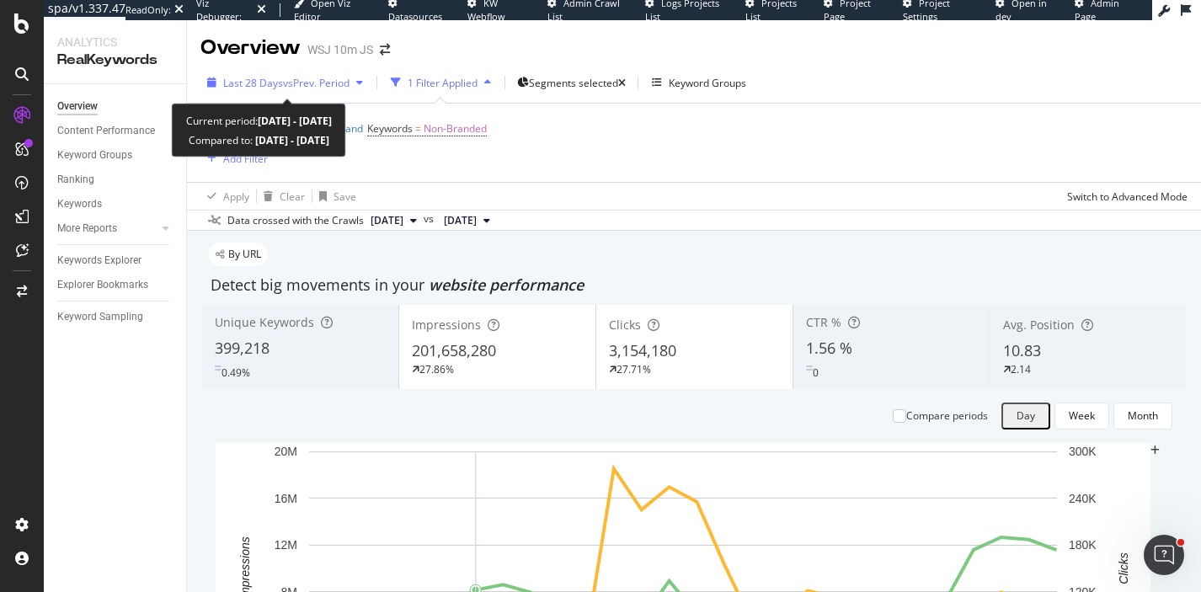
click at [298, 83] on span "vs Prev. Period" at bounding box center [316, 83] width 67 height 14
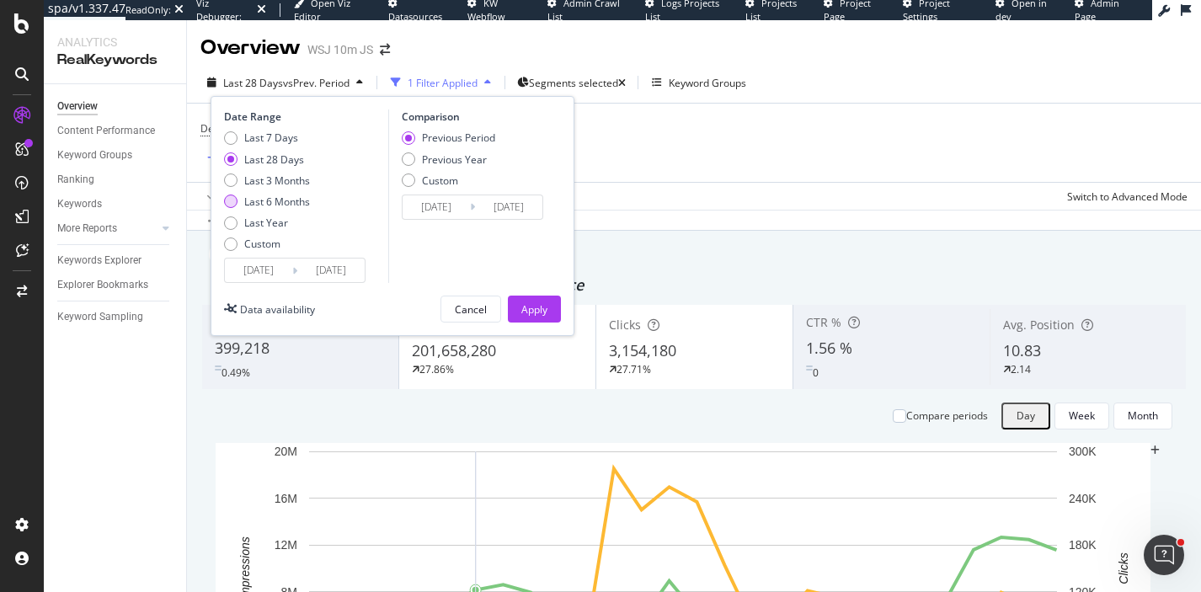
click at [299, 199] on div "Last 6 Months" at bounding box center [277, 202] width 66 height 14
type input "[DATE]"
click at [475, 161] on div "Previous Year" at bounding box center [454, 159] width 65 height 14
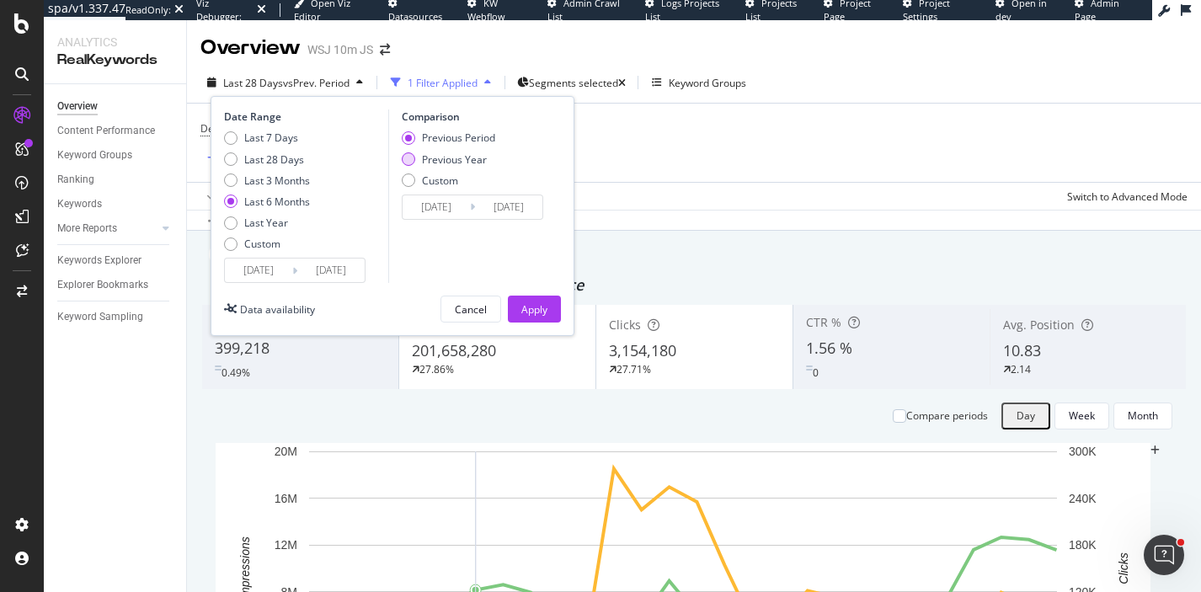
type input "[DATE]"
click at [519, 300] on button "Apply" at bounding box center [534, 309] width 53 height 27
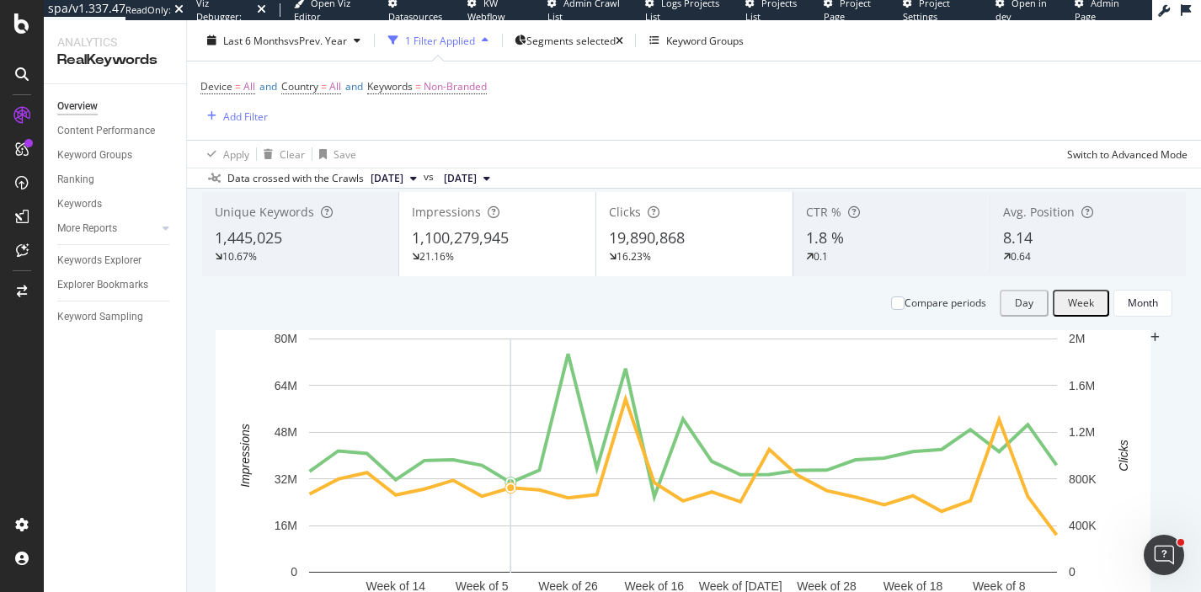
scroll to position [104, 0]
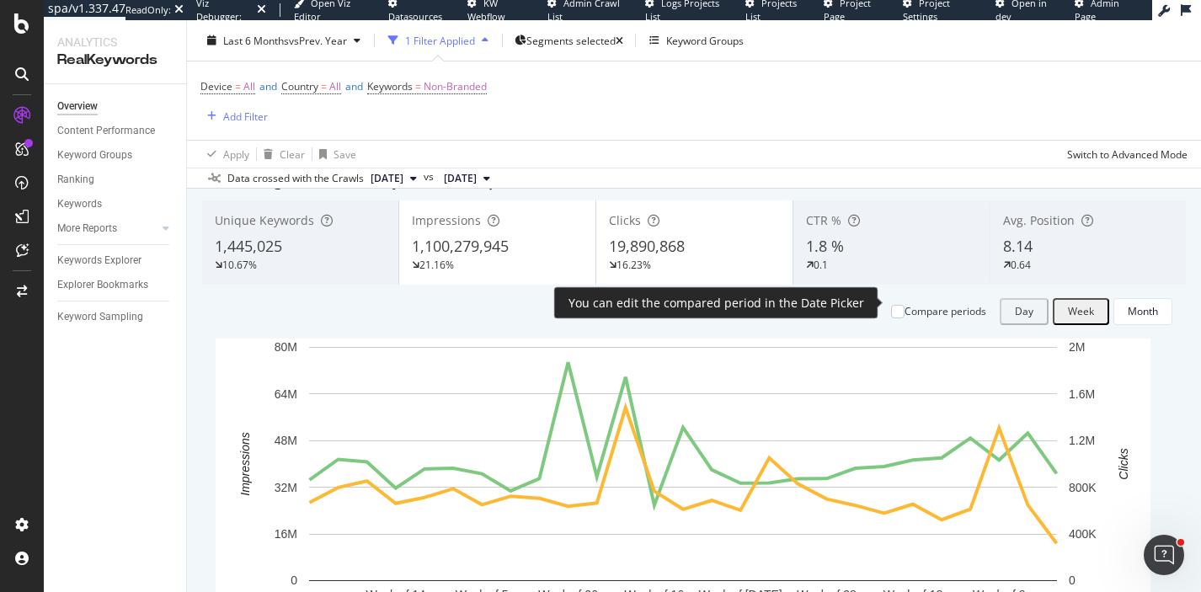
click at [914, 304] on div "Compare periods" at bounding box center [945, 311] width 82 height 14
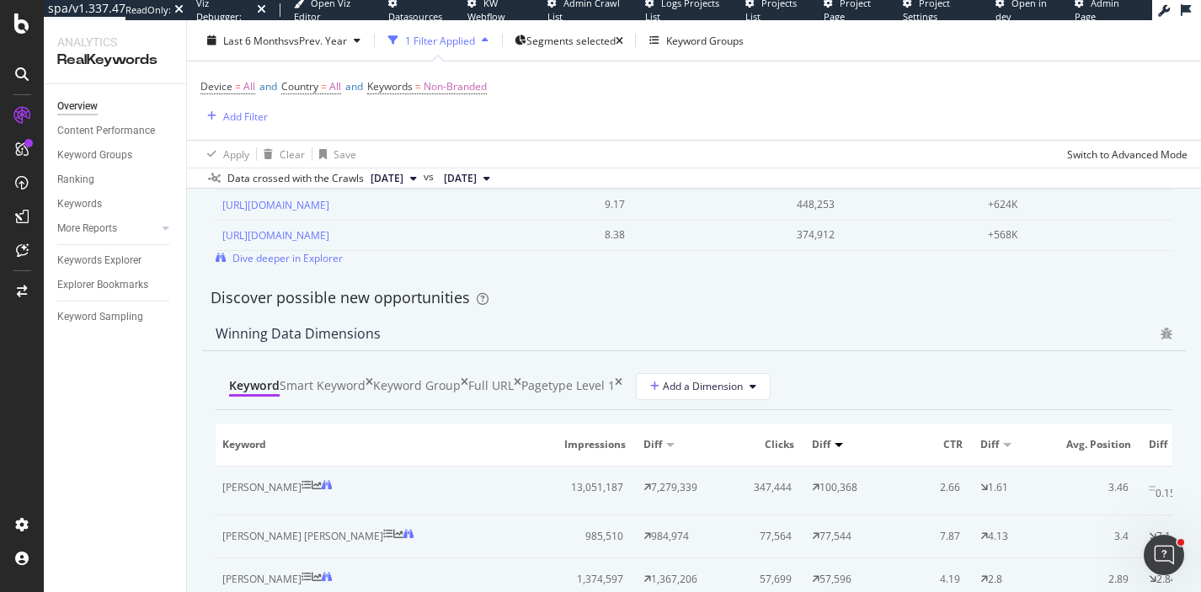
scroll to position [1406, 0]
